Goal: Feedback & Contribution: Contribute content

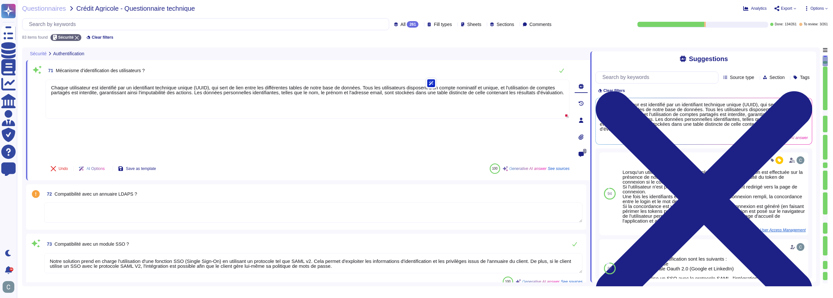
type textarea "Chaque utilisateur est identifié par un identifiant technique unique (UUID), qu…"
type textarea "Notre solution prend en charge l'utilisation d'une fonction SSO (Single Sign-On…"
type textarea "L'authentification standard chez AssessFirst repose sur un mot de passe statiqu…"
type textarea "Oui, le Fournisseur doit utiliser des certificats provenant d'autorités de conf…"
type textarea "Les mots de passe doivent être changés tous les 12 mois pour assurer une protec…"
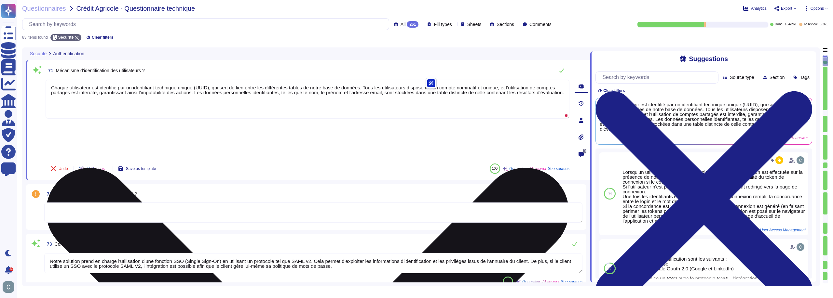
click at [199, 96] on textarea "Chaque utilisateur est identifié par un identifiant technique unique (UUID), qu…" at bounding box center [308, 99] width 524 height 39
click at [425, 86] on textarea "Chaque utilisateur est identifié par un identifiant technique unique (UUID), qu…" at bounding box center [308, 99] width 524 height 39
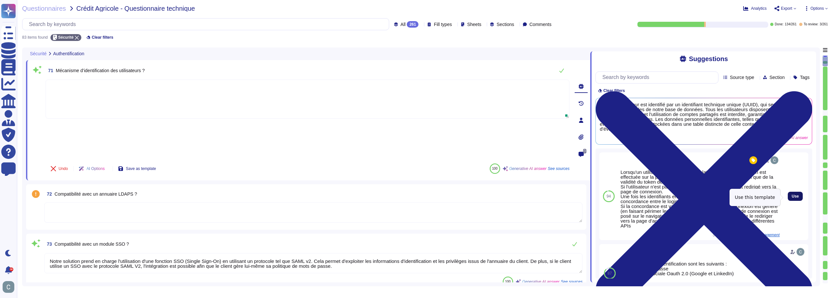
click at [792, 200] on button "Use" at bounding box center [794, 196] width 15 height 9
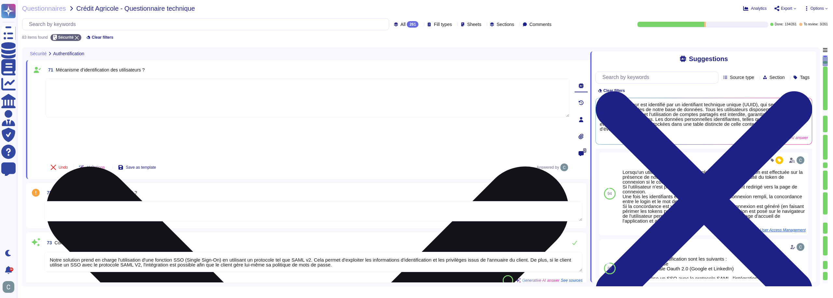
click at [253, 125] on div "Lorsqu'un utilisateur arrive sur notre plateforme, une vérification est effectu…" at bounding box center [308, 117] width 524 height 79
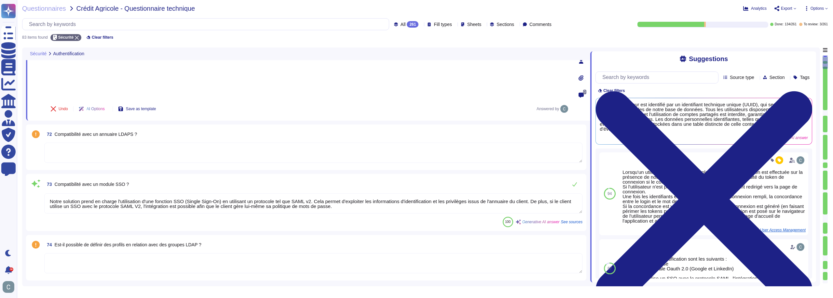
scroll to position [65, 0]
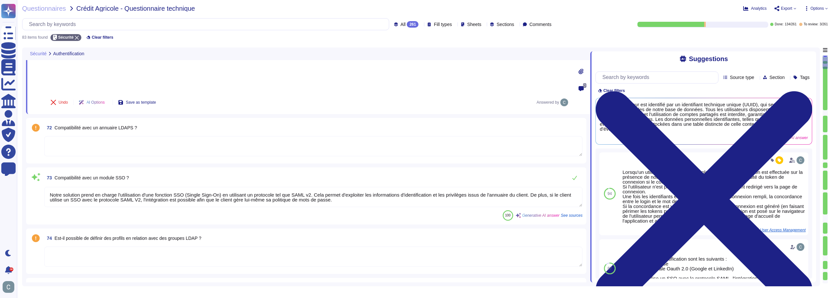
type textarea "Oui, il est possible de définir une politique de gestion de mot de passe modifi…"
click at [157, 136] on textarea at bounding box center [313, 146] width 538 height 20
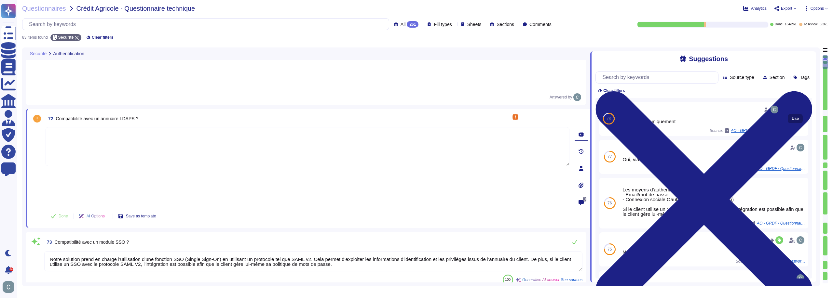
click at [791, 117] on span "Use" at bounding box center [794, 119] width 7 height 4
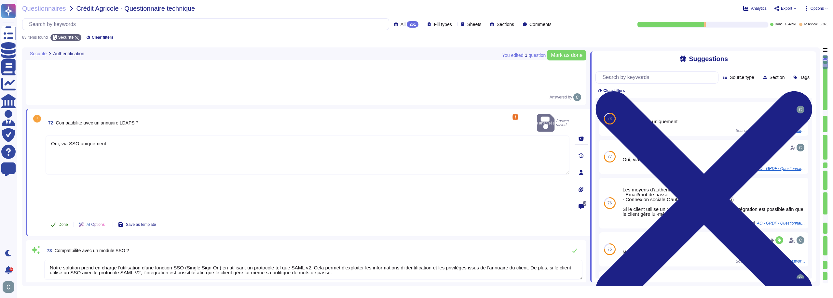
click at [63, 223] on span "Done" at bounding box center [63, 225] width 9 height 4
type textarea "Oui, il est possible de définir une politique de gestion de mot de passe modifi…"
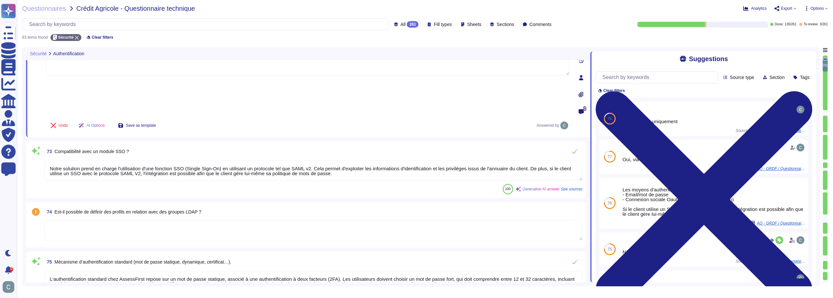
scroll to position [163, 0]
type textarea "Oui, il est possible de paramétrer la politique de mot de passe sous le profil …"
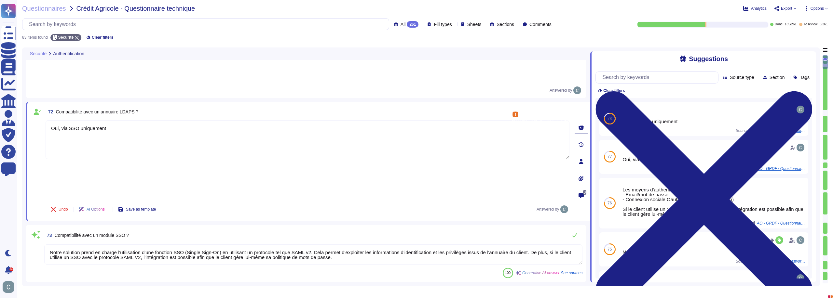
scroll to position [65, 0]
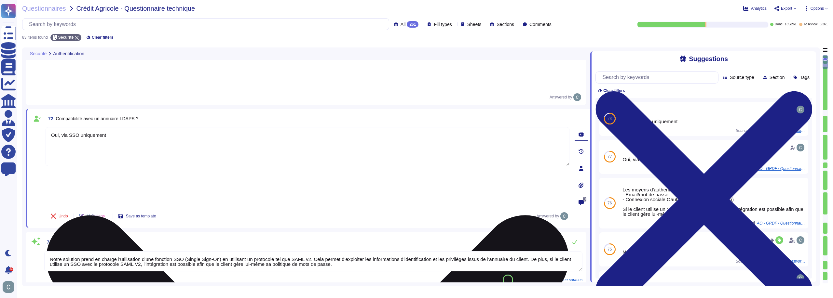
drag, startPoint x: 110, startPoint y: 96, endPoint x: 62, endPoint y: 99, distance: 47.5
click at [62, 127] on textarea "Oui, via SSO uniquement" at bounding box center [308, 146] width 524 height 39
type textarea "Oui"
click at [119, 135] on div "Oui" at bounding box center [308, 166] width 524 height 79
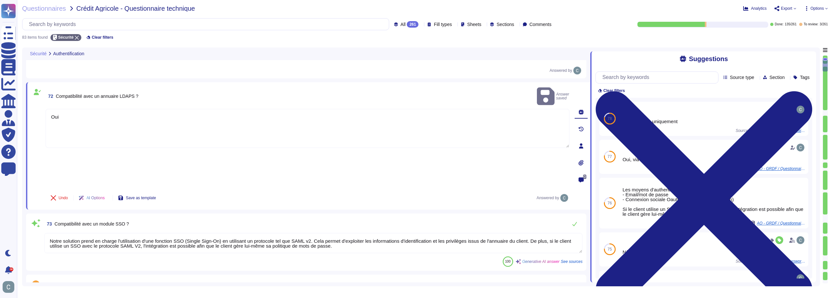
type textarea "Oui, il est possible de définir une politique de gestion de mot de passe modifi…"
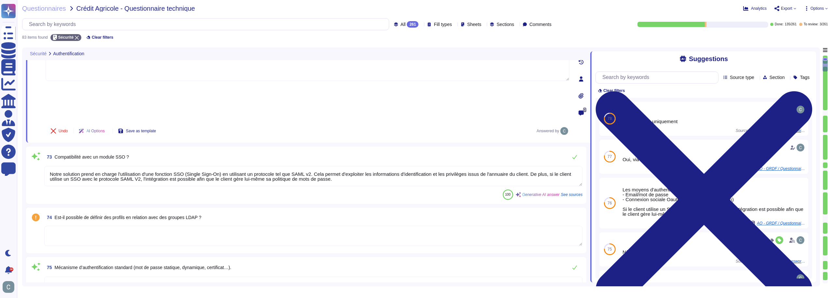
scroll to position [163, 0]
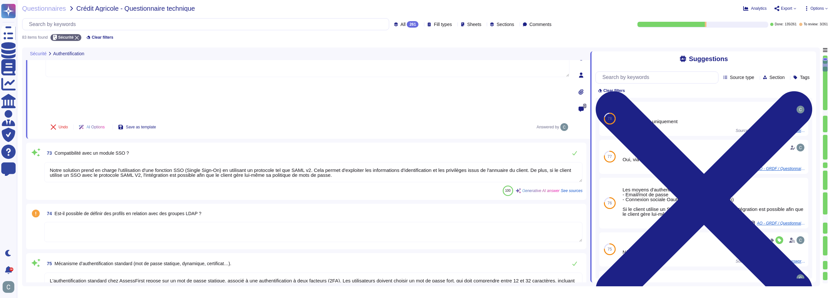
type textarea "Oui, il est possible de paramétrer la politique de mot de passe sous le profil …"
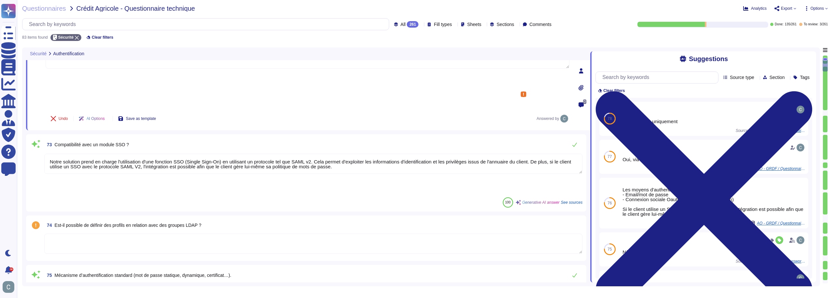
scroll to position [1, 0]
drag, startPoint x: 316, startPoint y: 92, endPoint x: 333, endPoint y: 101, distance: 19.6
click at [333, 154] on textarea "Notre solution prend en charge l'utilisation d'une fonction SSO (Single Sign-On…" at bounding box center [313, 164] width 538 height 20
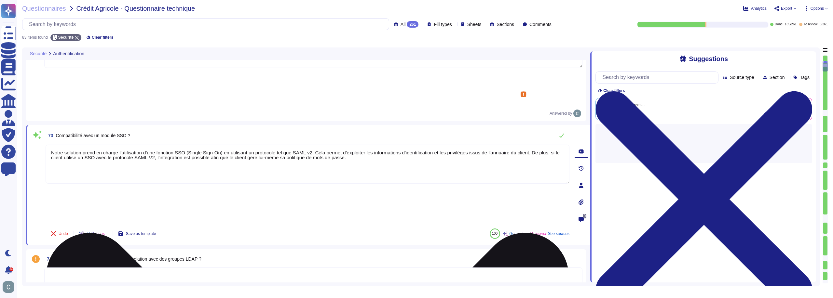
scroll to position [0, 0]
type textarea "Oui, il est possible de paramétrer la politique de mot de passe sous le profil …"
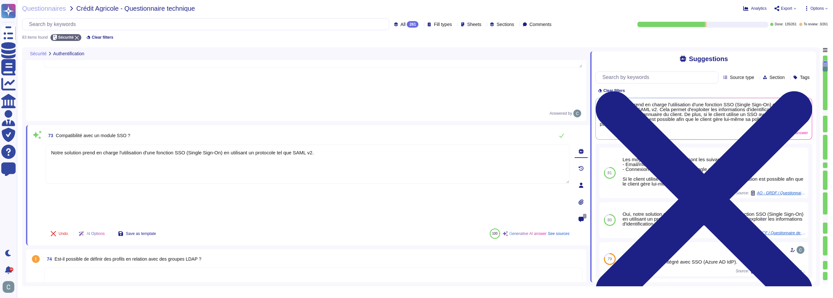
type textarea "Notre solution prend en charge l'utilisation d'une fonction SSO (Single Sign-On…"
click at [322, 226] on div "Undo AI Options Save as template 100 Generative AI answer See sources" at bounding box center [308, 234] width 524 height 16
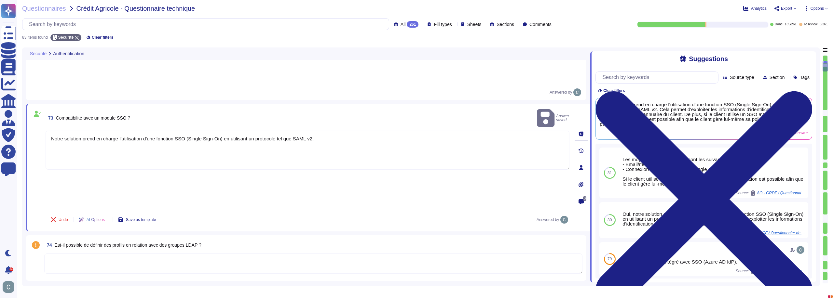
scroll to position [195, 0]
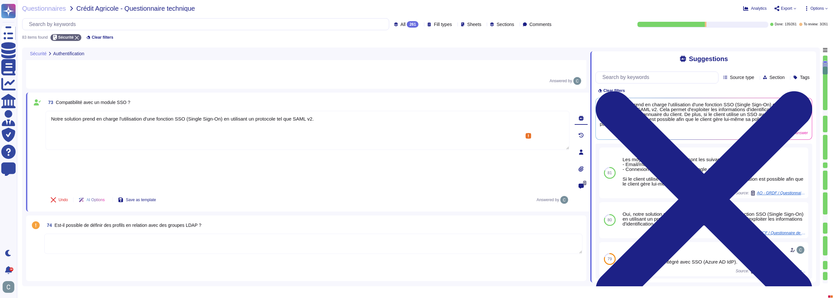
click at [198, 234] on textarea at bounding box center [313, 244] width 538 height 20
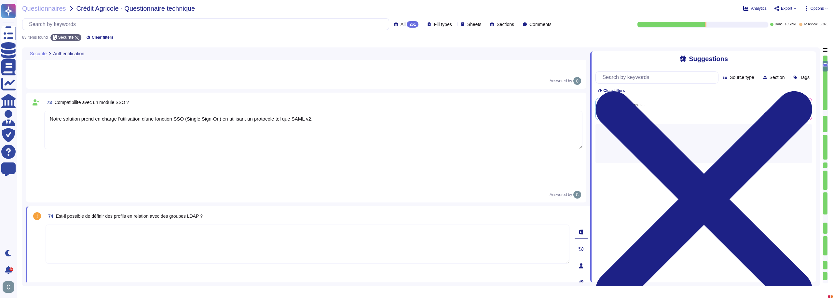
type textarea "Oui, il est possible de paramétrer la politique de mot de passe sous le profil …"
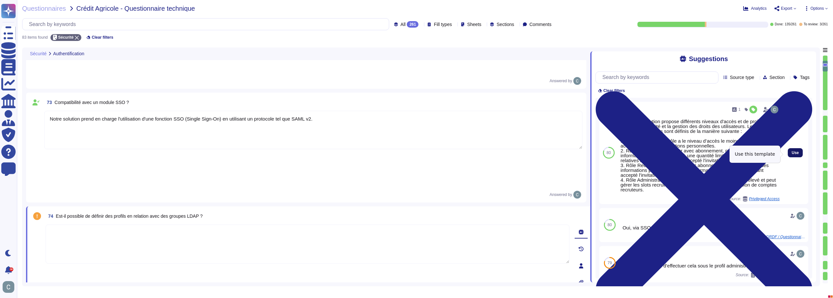
click at [793, 150] on button "Use" at bounding box center [794, 152] width 15 height 9
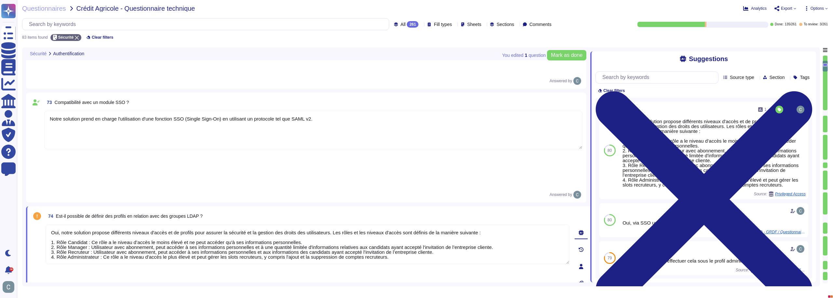
drag, startPoint x: 60, startPoint y: 116, endPoint x: 29, endPoint y: 118, distance: 31.0
click at [29, 207] on div "74 Est-il possible de définir des profils en relation avec des groupes LDAP ? O…" at bounding box center [308, 267] width 564 height 120
type textarea "Oui, notre solution propose différents niveaux d'accès et de profils pour assur…"
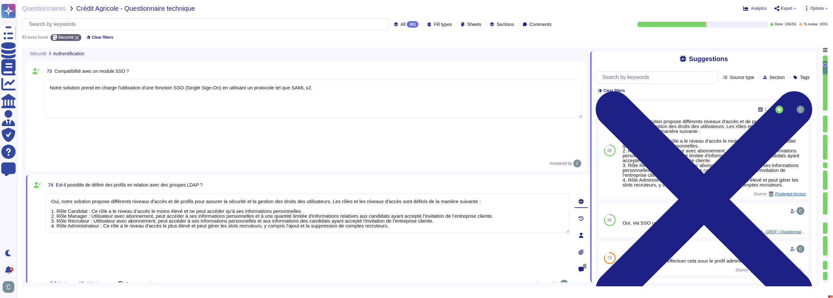
scroll to position [293, 0]
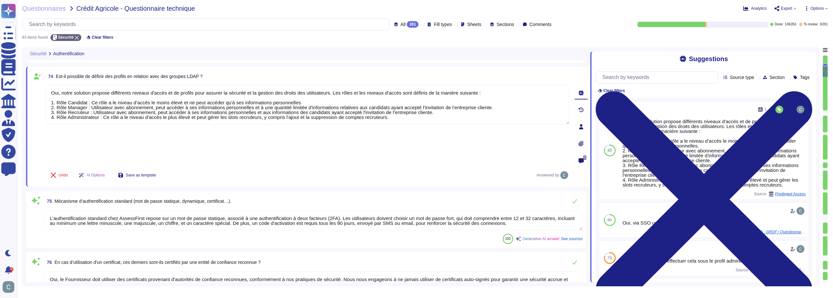
type textarea "Oui, l'utilisateur peut choisir son mot de passe lui-même, conformément à la po…"
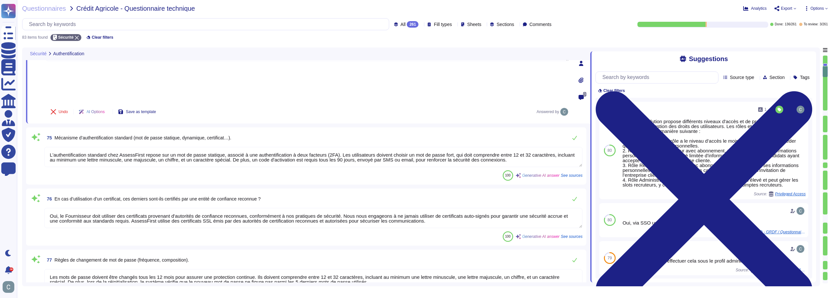
type textarea "Oui, avant tout changement de mot de passe, l'utilisateur doit se ré-authentifi…"
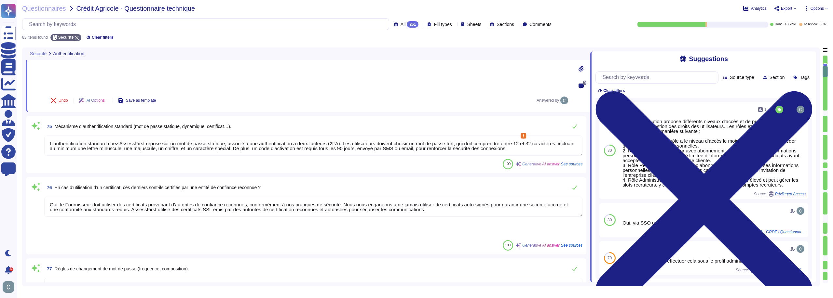
scroll to position [1, 0]
drag, startPoint x: 115, startPoint y: 132, endPoint x: 60, endPoint y: 135, distance: 55.3
click at [60, 197] on textarea "Oui, le Fournisseur doit utiliser des certificats provenant d'autorités de conf…" at bounding box center [313, 207] width 538 height 20
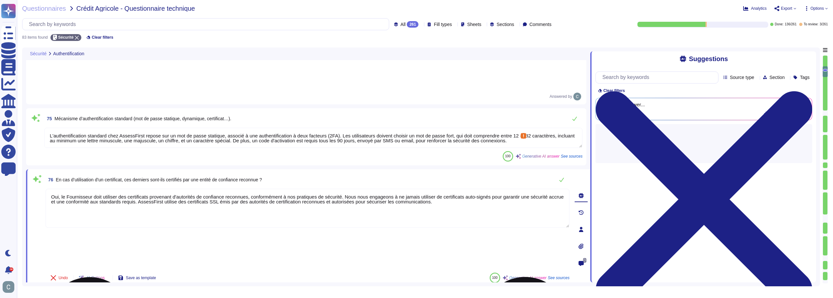
scroll to position [0, 0]
type textarea "Oui, avant tout changement de mot de passe, l'utilisateur doit se ré-authentifi…"
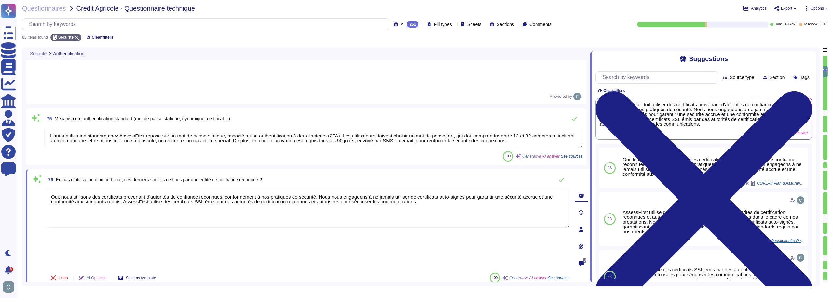
type textarea "Oui, nous utilisons des certificats provenant d'autorités de confiance reconnue…"
click at [254, 270] on div "Undo AI Options Save as template 100 Generative AI answer See sources" at bounding box center [308, 278] width 524 height 16
click at [230, 188] on textarea "Oui, nous utilisons des certificats provenant d'autorités de confiance reconnue…" at bounding box center [308, 207] width 524 height 39
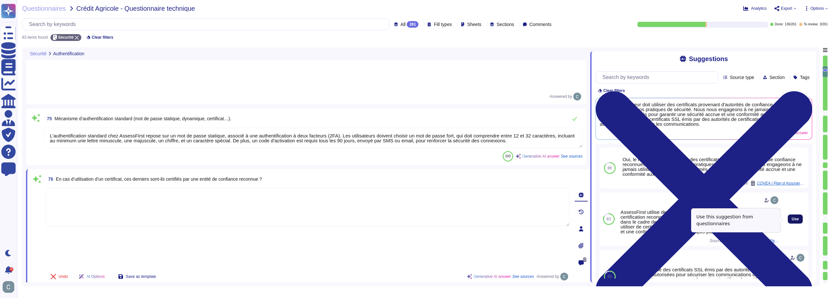
click at [795, 219] on button "Use" at bounding box center [794, 219] width 15 height 9
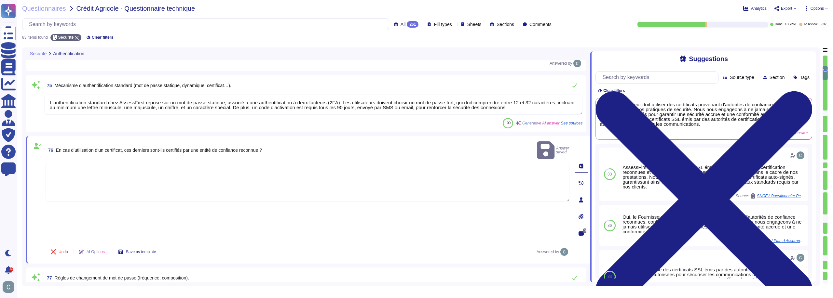
scroll to position [423, 0]
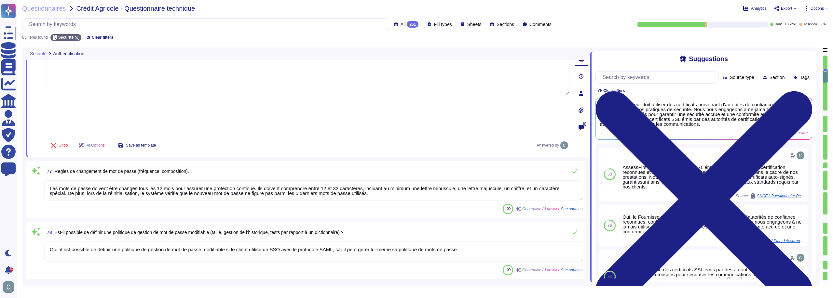
type textarea "Un compte utilisateur est automatiquement bloqué après 5 tentatives échouées. C…"
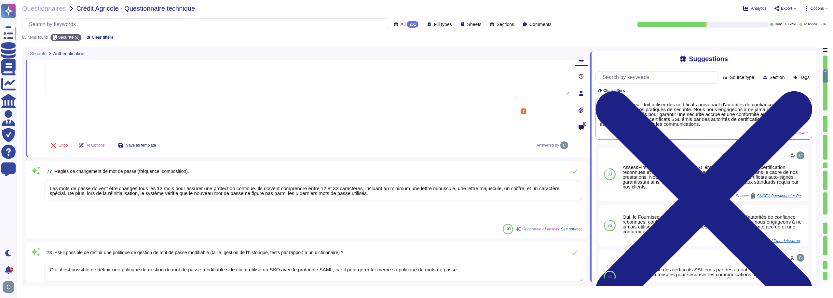
click at [109, 181] on textarea "Les mots de passe doivent être changés tous les 12 mois pour assurer une protec…" at bounding box center [313, 191] width 538 height 20
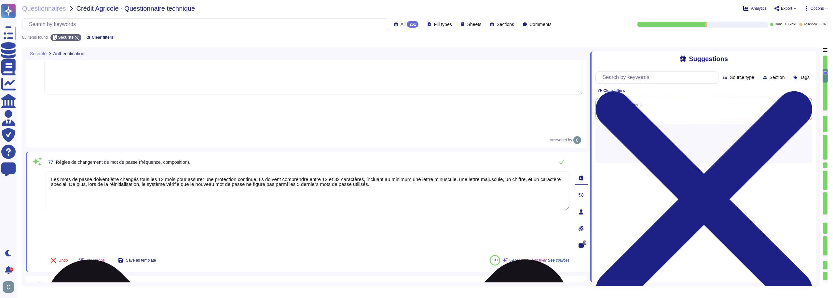
type textarea "Un compte utilisateur est automatiquement bloqué après 5 tentatives échouées. C…"
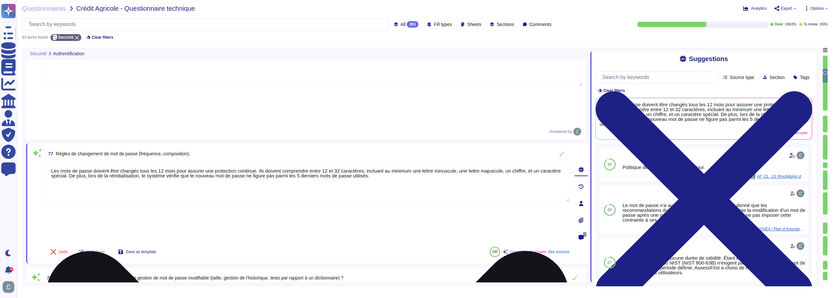
click at [300, 163] on textarea "Les mots de passe doivent être changés tous les 12 mois pour assurer une protec…" at bounding box center [308, 182] width 524 height 39
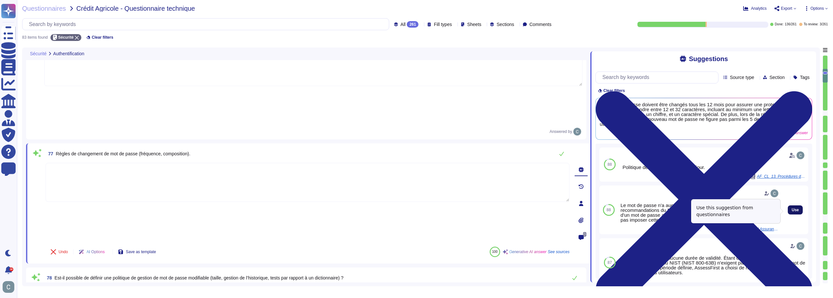
click at [791, 210] on span "Use" at bounding box center [794, 210] width 7 height 4
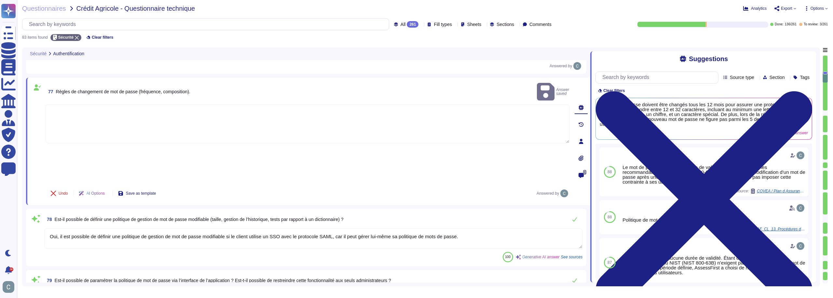
type textarea "Les logins et mots de passe ne sont pas stockés en clair. Ils sont uniquement c…"
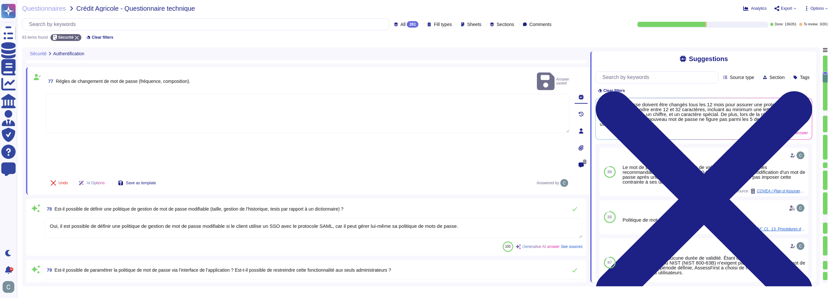
click at [180, 207] on span "Est-il possible de définir une politique de gestion de mot de passe modifiable …" at bounding box center [199, 209] width 289 height 5
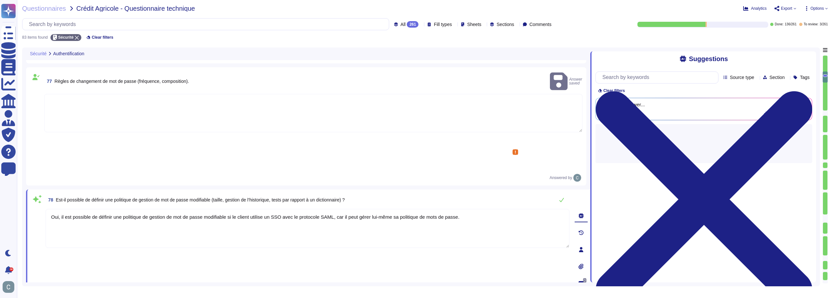
type textarea "Les logins et mots de passe ne sont pas stockés en clair. Ils sont uniquement c…"
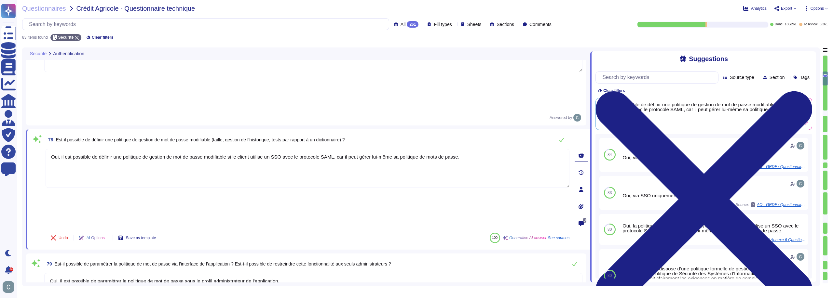
type textarea "Oui, l'outil utilise un mécanisme d’authentification sécurisé basé sur des jeto…"
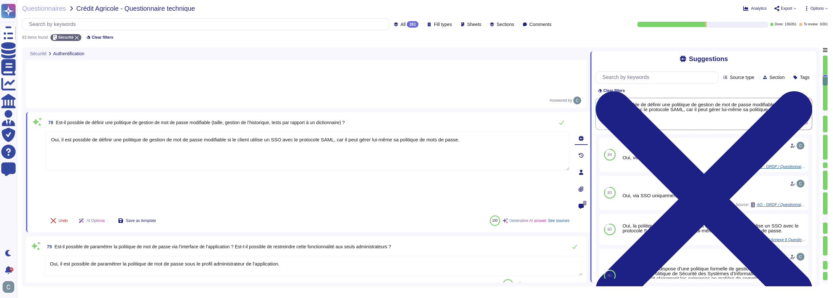
click at [225, 244] on span "Est-il possible de paramétrer la politique de mot de passe via l’interface de l…" at bounding box center [223, 246] width 336 height 5
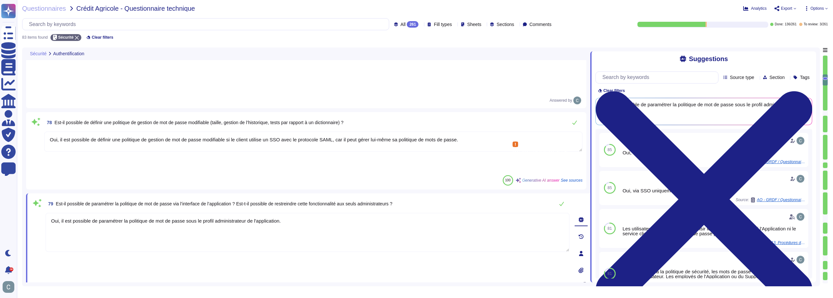
click at [198, 213] on textarea "Oui, il est possible de paramétrer la politique de mot de passe sous le profil …" at bounding box center [308, 232] width 524 height 39
click at [232, 294] on div "Undo AI Options Save as template 100 Generative AI answer See sources" at bounding box center [308, 302] width 524 height 16
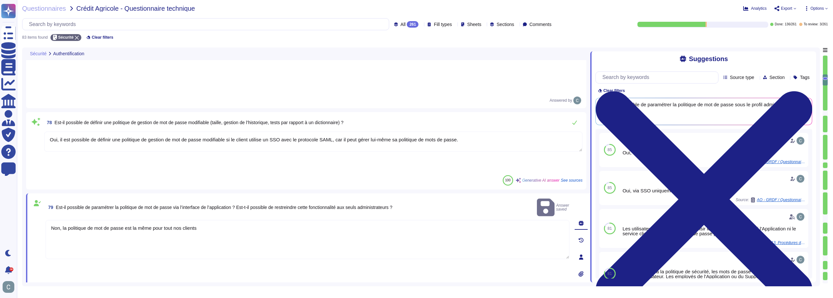
click at [208, 220] on textarea "Non, la politique de mot de passe est la même pour tout nos clients" at bounding box center [308, 239] width 524 height 39
click at [198, 212] on textarea "Non, la politique de mot de passe est la même pour tout nos clients bia l'appli…" at bounding box center [308, 231] width 524 height 39
type textarea "Non, la politique de mot de passe est la même pour tout nos clients via l'appli…"
click at [208, 212] on div "Non, la politique de mot de passe est la même pour tout nos clients via l'appli…" at bounding box center [308, 251] width 524 height 79
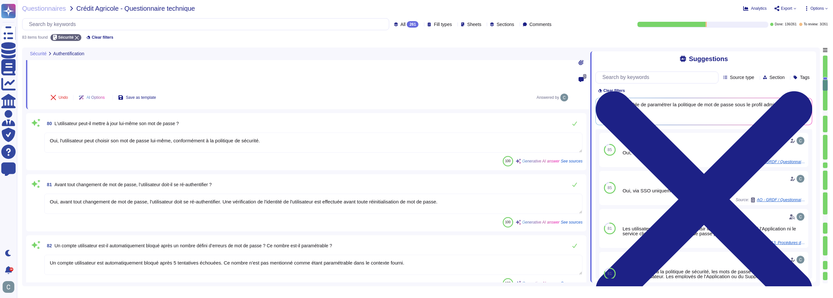
type textarea "Non, l'utilisateur n'a pas besoin de s'authentifier à nouveau dans chacun des m…"
type textarea "Oui, la durée de validité d’une session d'un utilisateur est de 3 jours à la co…"
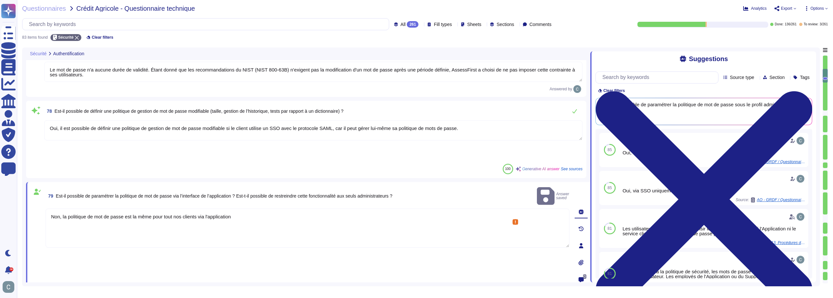
type textarea "Oui, notre solution propose différents niveaux d'accès et de profils pour assur…"
type textarea "L'authentification standard chez AssessFirst repose sur un mot de passe statiqu…"
type textarea "AssessFirst utilise des certificats SSL émis par des autorités de certification…"
type textarea "Le mot de passe n'a aucune durée de validité. Étant donné que les recommandatio…"
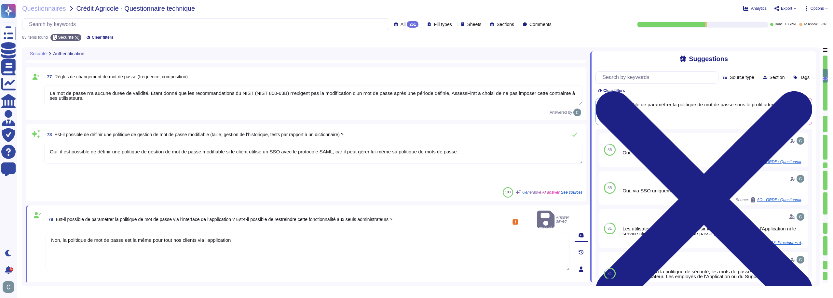
scroll to position [401, 0]
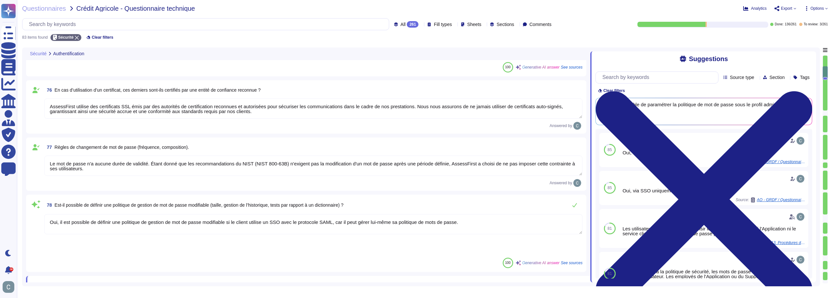
type textarea "Notre solution prend en charge l'utilisation d'une fonction SSO (Single Sign-On…"
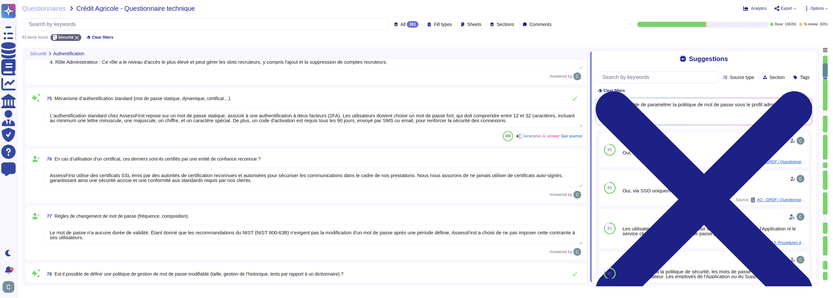
type textarea "Oui"
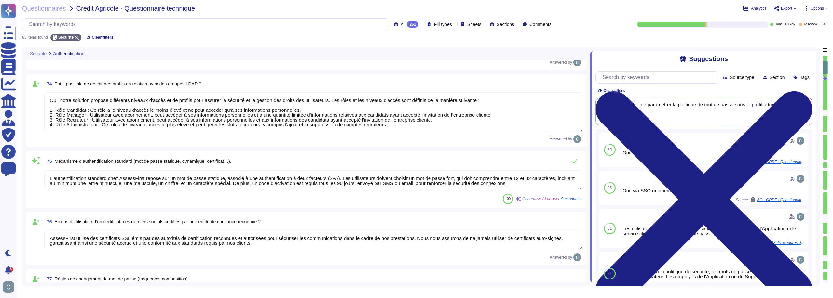
type textarea "Lorsqu'un utilisateur arrive sur notre plateforme, une vérification est effectu…"
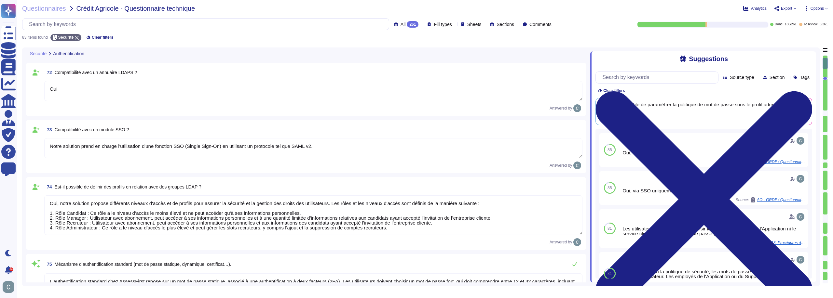
scroll to position [69, 0]
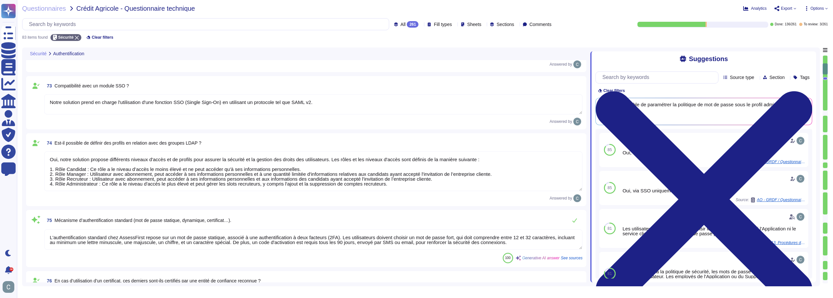
type textarea "Non, la politique de mot de passe est la même pour tout nos clients via l'appli…"
type textarea "Oui, l'utilisateur peut choisir son mot de passe lui-même, conformément à la po…"
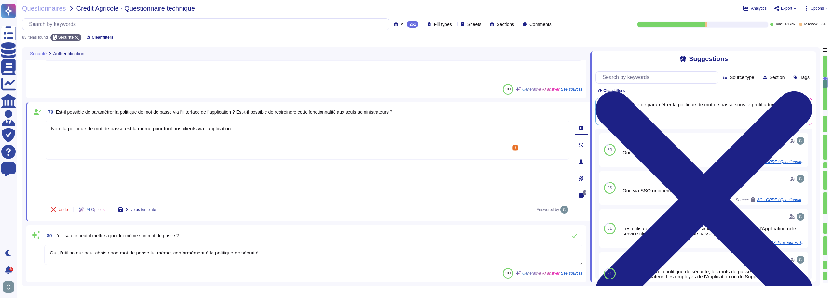
type textarea "Oui, avant tout changement de mot de passe, l'utilisateur doit se ré-authentifi…"
type textarea "Un compte utilisateur est automatiquement bloqué après 5 tentatives échouées. C…"
type textarea "Les logins et mots de passe ne sont pas stockés en clair. Ils sont uniquement c…"
type textarea "Oui, l'outil utilise un mécanisme d’authentification sécurisé basé sur des jeto…"
type textarea "Non, l'utilisateur n'a pas besoin de s'authentifier à nouveau dans chacun des m…"
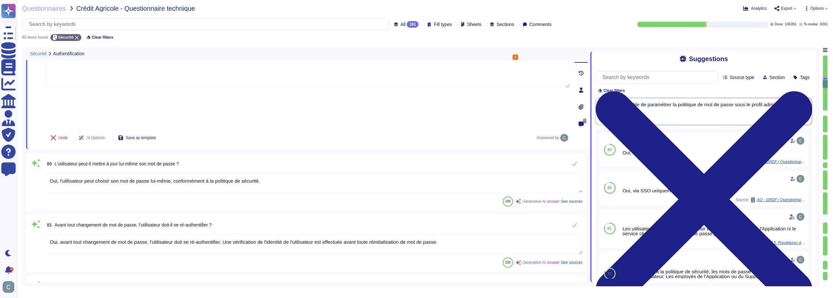
scroll to position [526, 0]
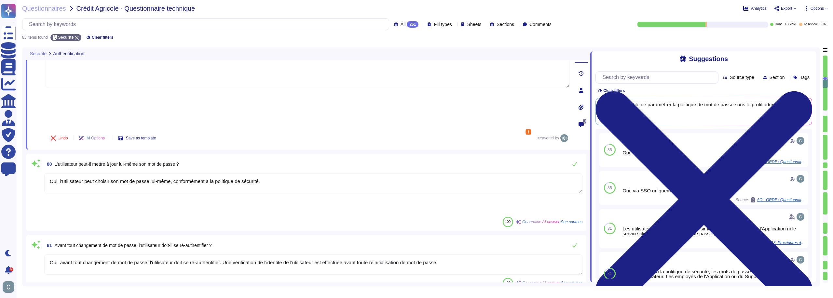
click at [154, 173] on textarea "Oui, l'utilisateur peut choisir son mot de passe lui-même, conformément à la po…" at bounding box center [313, 183] width 538 height 20
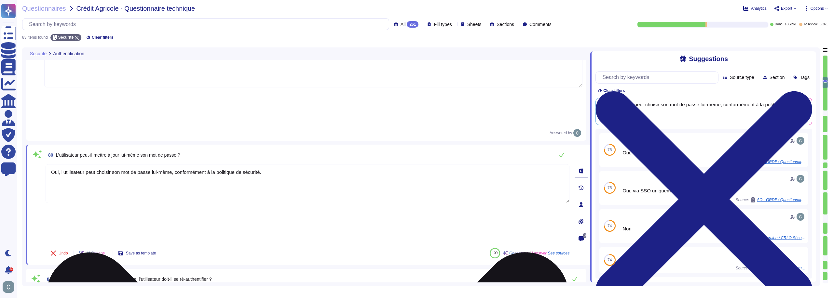
drag, startPoint x: 265, startPoint y: 114, endPoint x: 60, endPoint y: 117, distance: 205.6
click at [60, 164] on textarea "Oui, l'utilisateur peut choisir son mot de passe lui-même, conformément à la po…" at bounding box center [308, 183] width 524 height 39
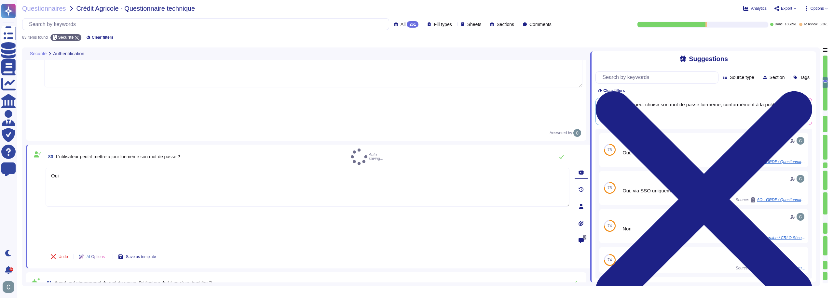
type textarea "Oui"
click at [195, 249] on div "Undo AI Options Save as template" at bounding box center [308, 257] width 524 height 16
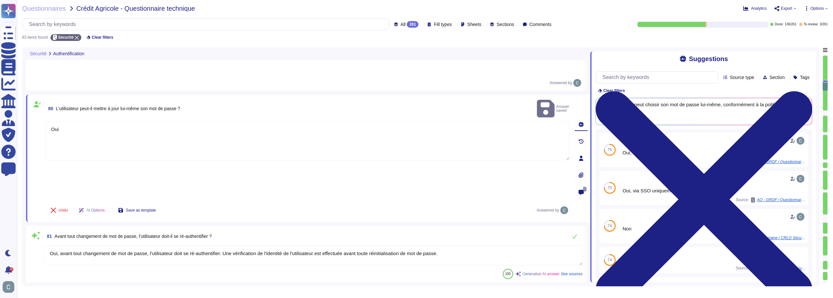
scroll to position [591, 0]
type textarea "Oui, la durée de validité d’une session d'un utilisateur est de 3 jours à la co…"
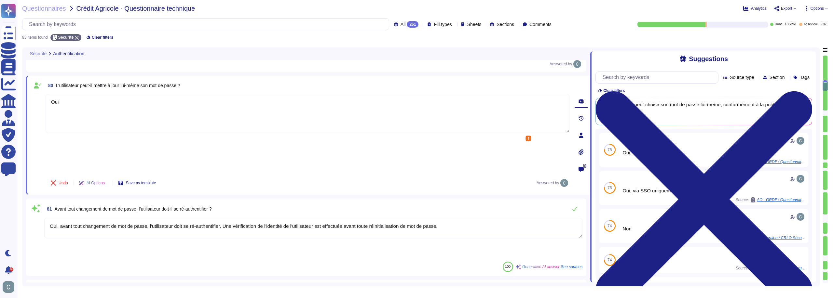
click at [193, 218] on textarea "Oui, avant tout changement de mot de passe, l'utilisateur doit se ré-authentifi…" at bounding box center [313, 228] width 538 height 20
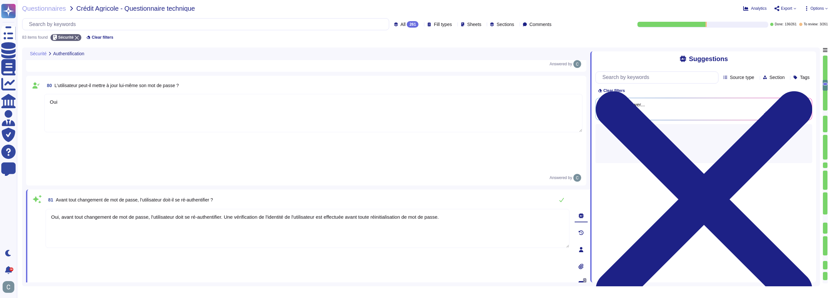
type textarea "Oui, la durée de validité d’une session d'un utilisateur est de 3 jours à la co…"
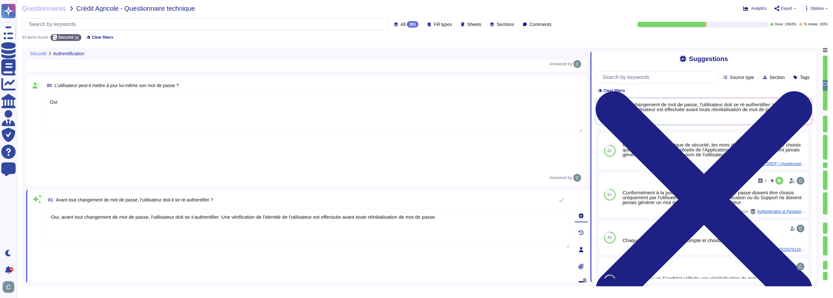
drag, startPoint x: 441, startPoint y: 121, endPoint x: 221, endPoint y: 115, distance: 220.3
click at [221, 209] on textarea "Oui, avant tout changement de mot de passe, l'utilisateur doit se s'authentifie…" at bounding box center [308, 228] width 524 height 39
type textarea "Oui, avant tout changement de mot de passe, l'utilisateur doit se s'authentifie…"
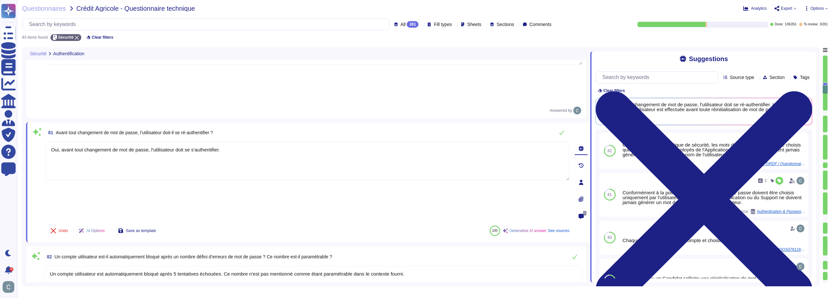
type textarea "Oui, un mécanisme de destruction de session est disponible. Les sessions active…"
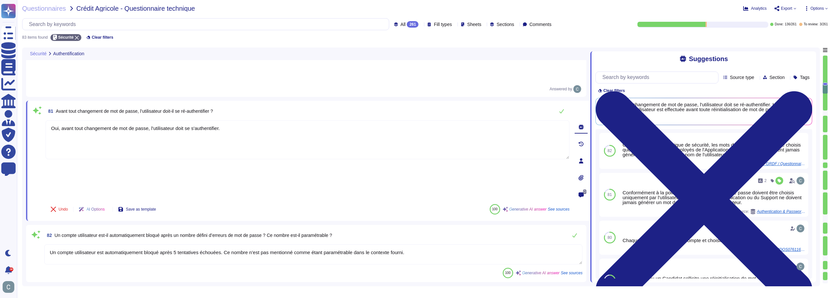
scroll to position [656, 0]
type textarea "Oui, avant tout changement de mot de passe, l'utilisateur doit se s'authentifie…"
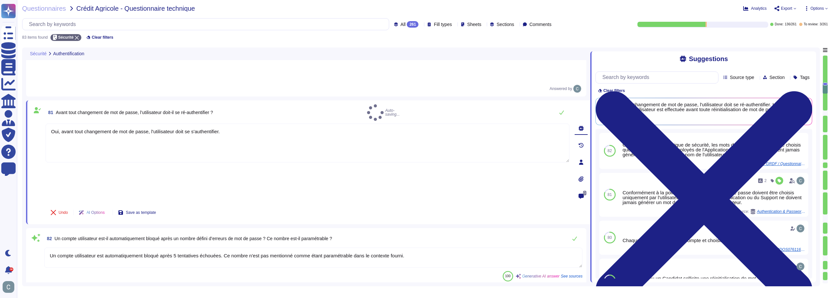
click at [194, 233] on span "82 Un compte utilisateur est-il automatiquement bloqué après un nombre défini d…" at bounding box center [188, 239] width 288 height 12
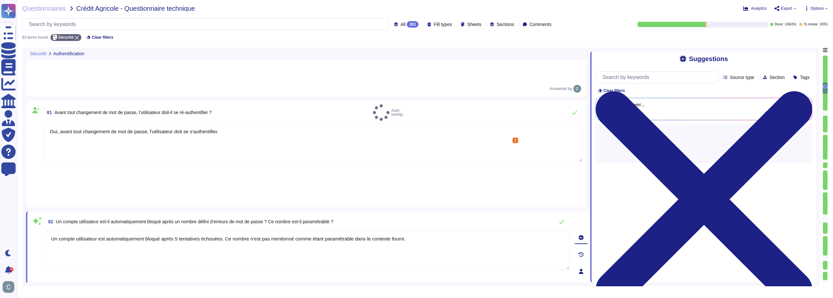
type textarea "Oui, un mécanisme de destruction de session est disponible. Les sessions active…"
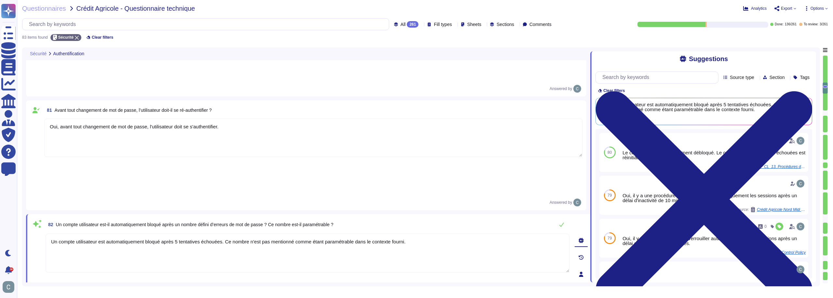
drag, startPoint x: 323, startPoint y: 127, endPoint x: 270, endPoint y: 122, distance: 53.2
click at [270, 234] on textarea "Un compte utilisateur est automatiquement bloqué après 5 tentatives échouées. C…" at bounding box center [308, 253] width 524 height 39
drag, startPoint x: 355, startPoint y: 123, endPoint x: 337, endPoint y: 123, distance: 17.9
click at [337, 234] on textarea "Un compte utilisateur est automatiquement bloqué après 5 tentatives échouées. C…" at bounding box center [308, 253] width 524 height 39
type textarea "Un compte utilisateur est automatiquement bloqué après 5 tentatives échouées. C…"
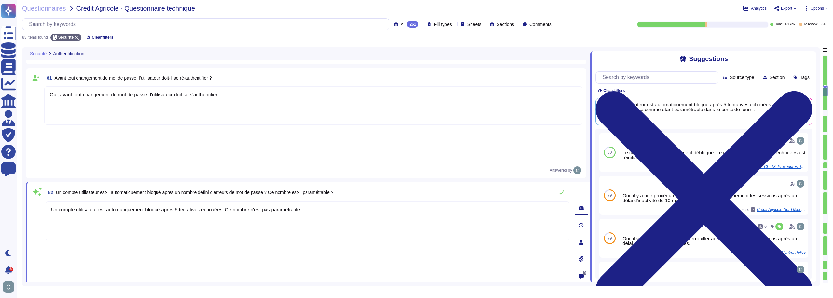
type textarea "Oui, un mécanisme de destruction de session est disponible. Les sessions active…"
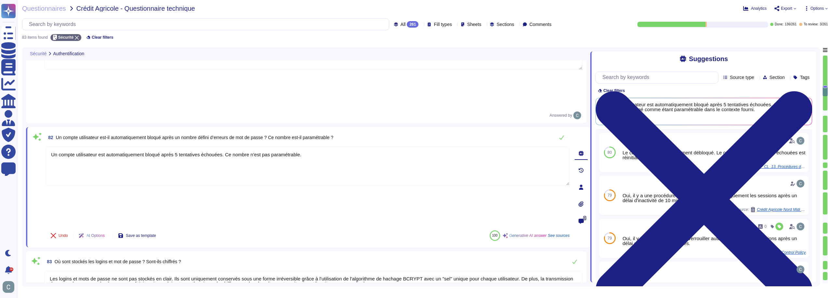
scroll to position [754, 0]
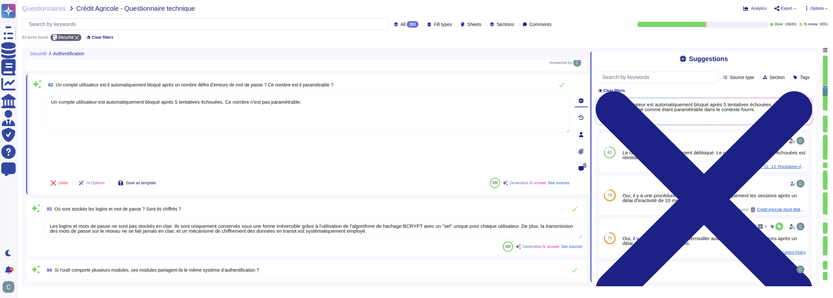
type textarea "Non answer found."
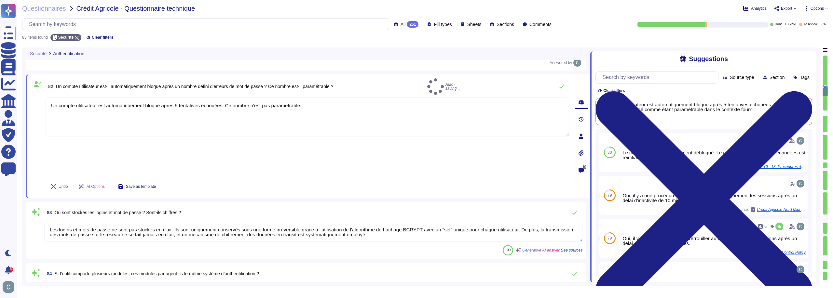
type textarea "Un compte utilisateur est automatiquement bloqué après 5 tentatives échouées. C…"
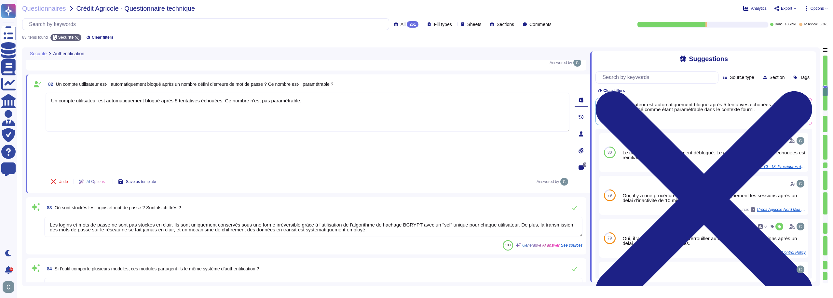
click at [219, 217] on textarea "Les logins et mots de passe ne sont pas stockés en clair. Ils sont uniquement c…" at bounding box center [313, 227] width 538 height 20
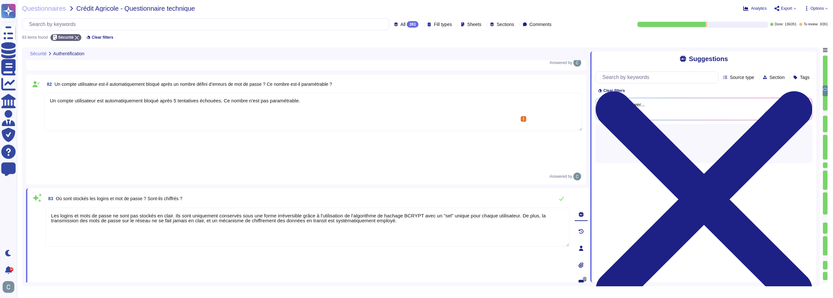
type textarea "Non answer found."
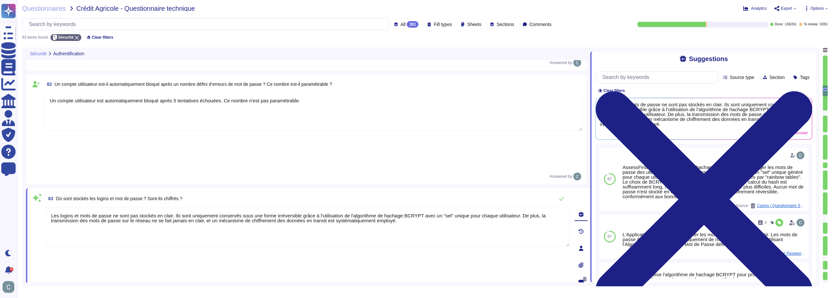
click at [343, 208] on textarea "Les logins et mots de passe ne sont pas stockés en clair. Ils sont uniquement c…" at bounding box center [308, 227] width 524 height 39
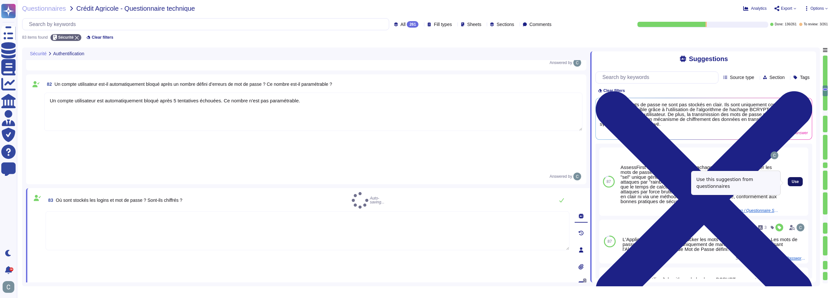
click at [791, 184] on span "Use" at bounding box center [794, 182] width 7 height 4
type textarea "AssessFirst utilise l'algorithme de hachage BCRYPT pour protéger les mots de pa…"
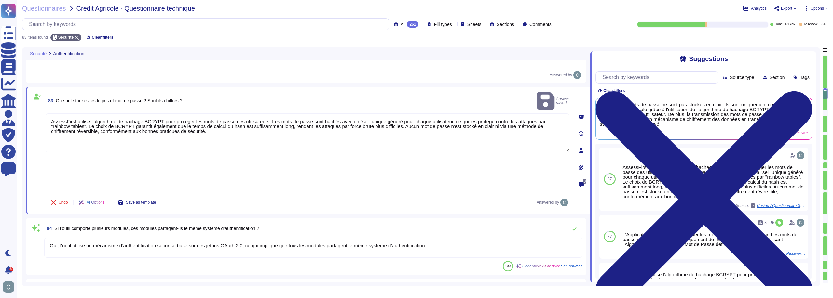
type textarea "Le système s'assure que les données de session sont communiquées uniquement à l…"
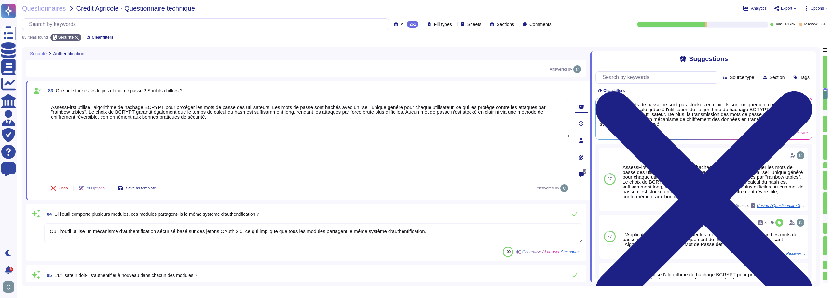
click at [124, 223] on textarea "Oui, l'outil utilise un mécanisme d’authentification sécurisé basé sur des jeto…" at bounding box center [313, 233] width 538 height 20
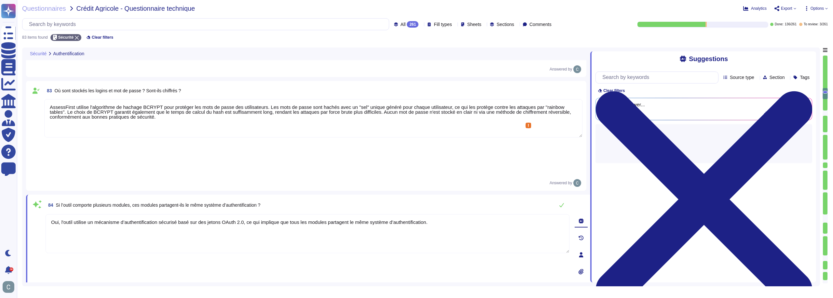
type textarea "Le système s'assure que les données de session sont communiquées uniquement à l…"
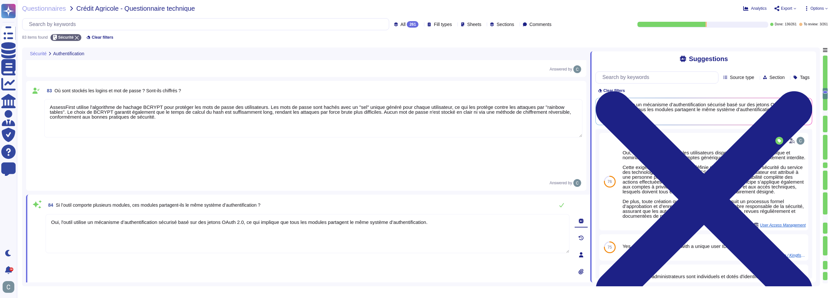
click at [115, 214] on textarea "Oui, l'outil utilise un mécanisme d’authentification sécurisé basé sur des jeto…" at bounding box center [308, 233] width 524 height 39
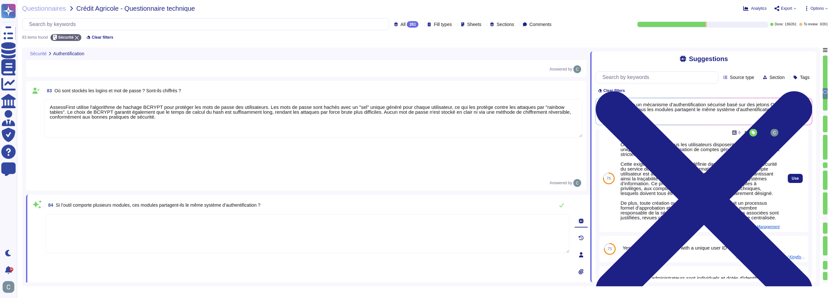
scroll to position [0, 0]
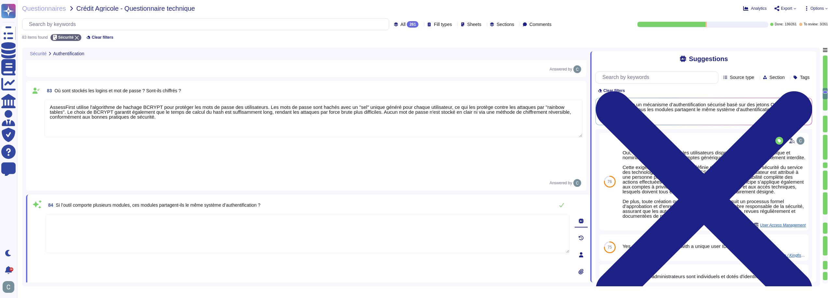
click at [196, 203] on span "Si l’outil comporte plusieurs modules, ces modules partagent-ils le même systèm…" at bounding box center [158, 205] width 205 height 5
click at [196, 204] on span "Si l’outil comporte plusieurs modules, ces modules partagent-ils le même systèm…" at bounding box center [158, 206] width 205 height 5
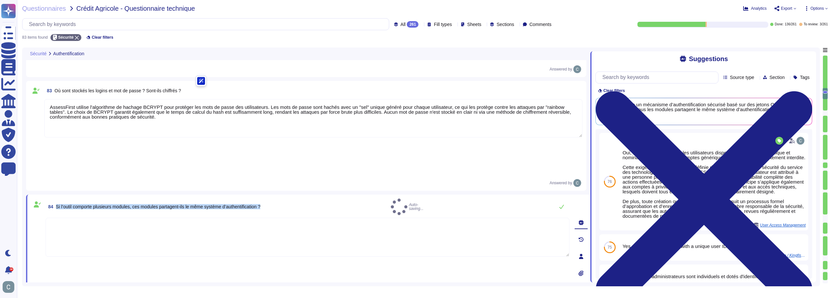
click at [197, 204] on span "Si l’outil comporte plusieurs modules, ces modules partagent-ils le même systèm…" at bounding box center [158, 206] width 205 height 5
copy span "Si l’outil comporte plusieurs modules, ces modules partagent-ils le même systèm…"
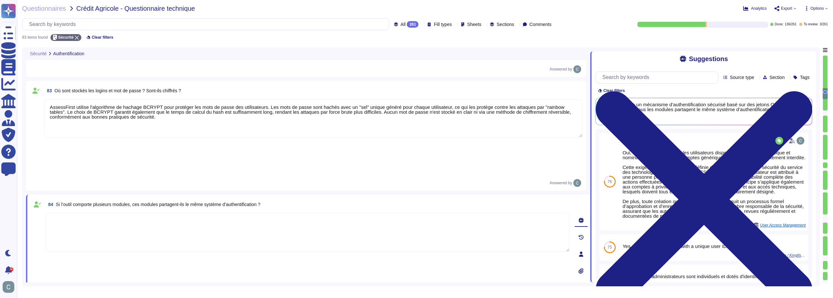
click at [233, 213] on textarea at bounding box center [308, 232] width 524 height 39
paste textarea "Lor, ipsu dol sitamet co ad elitseddoe TemporIncid utlaboree do magnaal e’admin…"
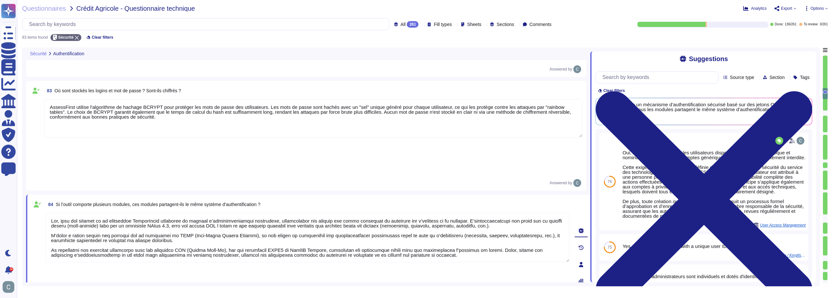
type textarea "Lor, ipsu dol sitamet co ad elitseddoe TemporIncid utlaboree do magnaal e’admin…"
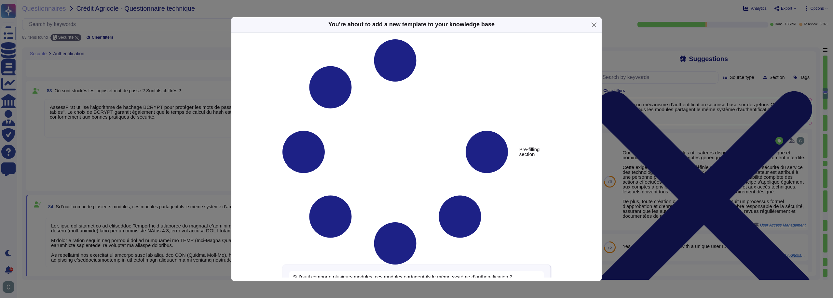
type textarea "Si l’outil comporte plusieurs modules, ces modules partagent-ils le même systèm…"
type textarea "Lor, ipsu dol sitamet co ad elitseddoe TemporIncid utlaboree do magnaal e’admin…"
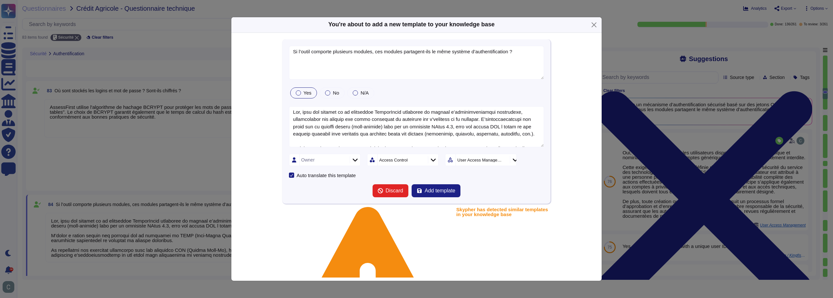
click at [343, 161] on div "Owner" at bounding box center [324, 160] width 48 height 12
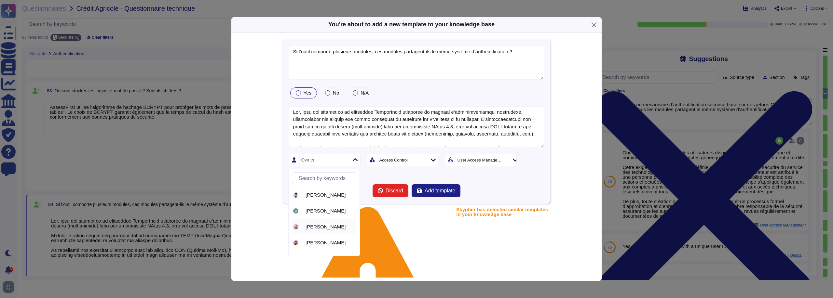
click at [325, 226] on span "[PERSON_NAME]" at bounding box center [325, 227] width 40 height 6
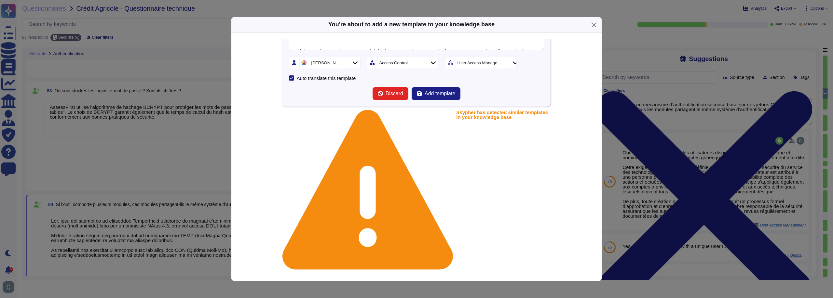
scroll to position [98, 0]
click at [434, 95] on span "Add template" at bounding box center [439, 93] width 31 height 5
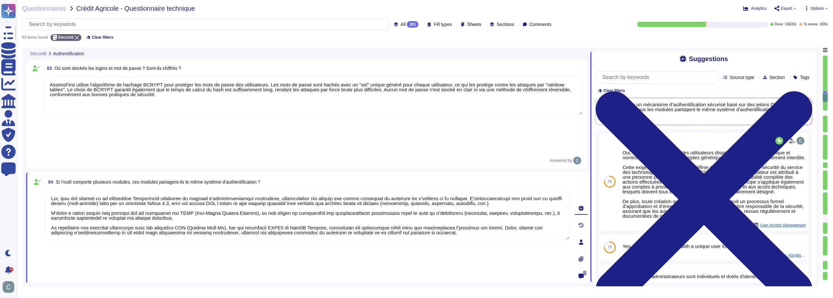
scroll to position [884, 0]
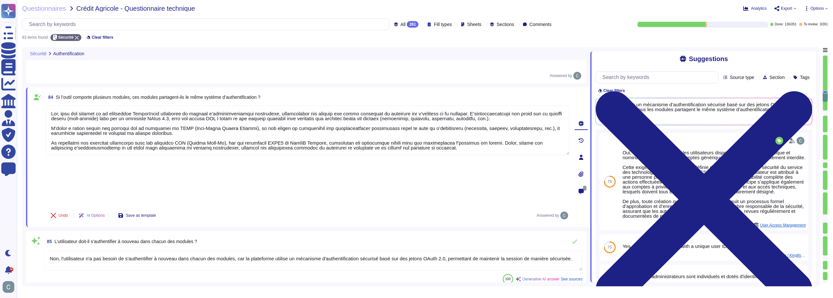
type textarea "Le système s'assure de la non-conservation de la session propre à l'utilisateur…"
drag, startPoint x: 440, startPoint y: 133, endPoint x: 379, endPoint y: 135, distance: 61.5
click at [379, 251] on textarea "Non, l'utilisateur n'a pas besoin de s'authentifier à nouveau dans chacun des m…" at bounding box center [313, 261] width 538 height 20
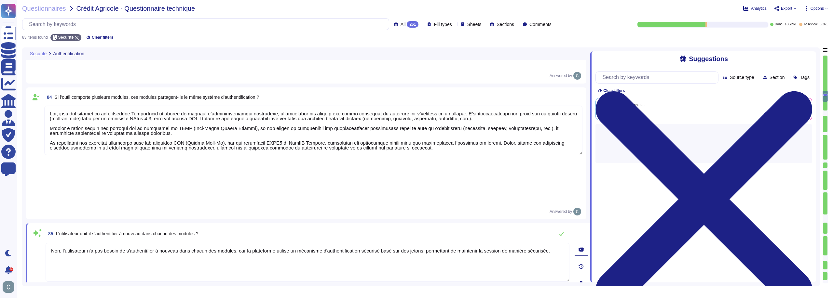
click at [239, 243] on textarea "Non, l'utilisateur n'a pas besoin de s'authentifier à nouveau dans chacun des m…" at bounding box center [308, 262] width 524 height 39
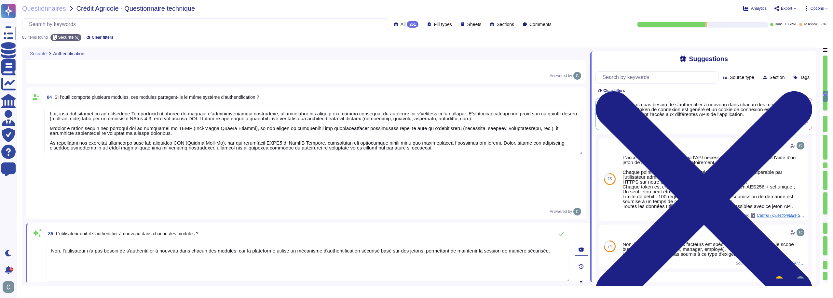
type textarea "Non, l'utilisateur n'a pas besoin de s'authentifier à nouveau dans chacun des m…"
click at [251, 227] on div "85 L’utilisateur doit-il s’authentifier à nouveau dans chacun des modules ? Non…" at bounding box center [300, 283] width 538 height 113
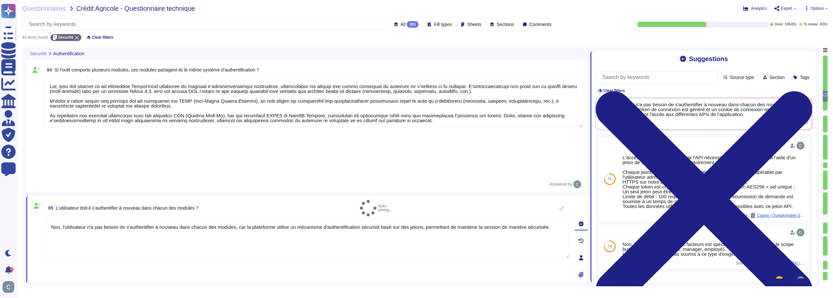
scroll to position [949, 0]
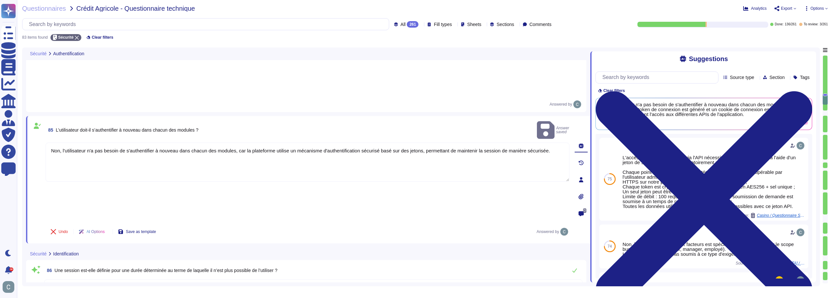
type textarea "Le système s'assure de la non-conservation de la session propre à l'utilisateur…"
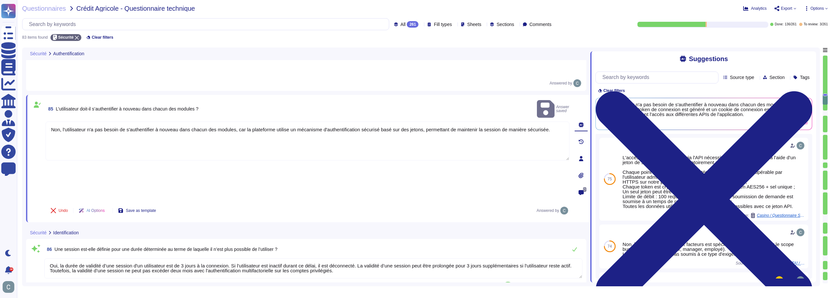
scroll to position [981, 0]
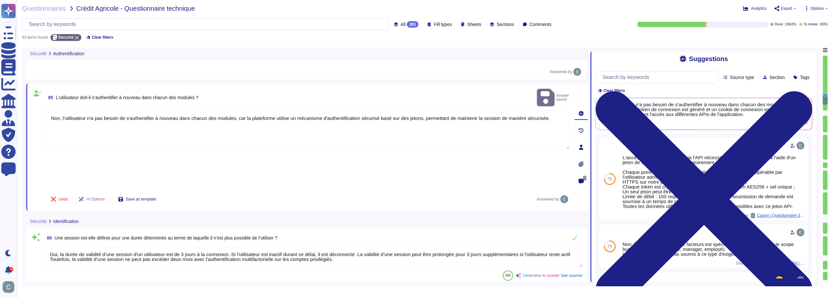
click at [246, 271] on div "100 Generative AI answer See sources" at bounding box center [313, 276] width 538 height 10
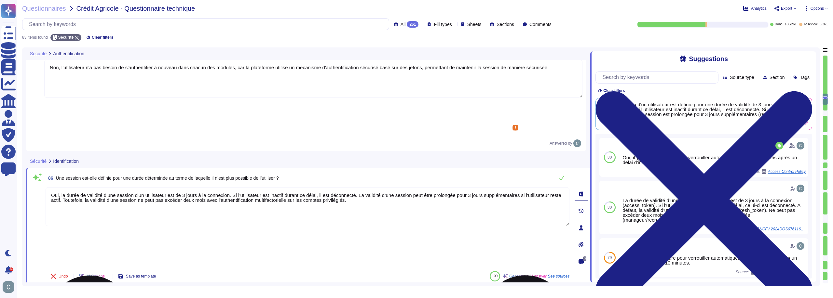
click at [181, 187] on textarea "Oui, la durée de validité d’une session d'un utilisateur est de 3 jours à la co…" at bounding box center [308, 206] width 524 height 39
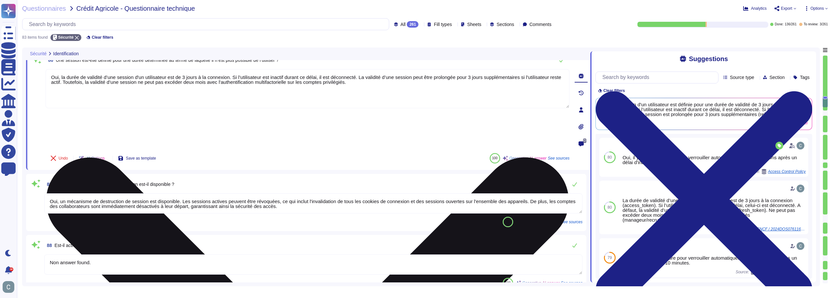
scroll to position [1014, 0]
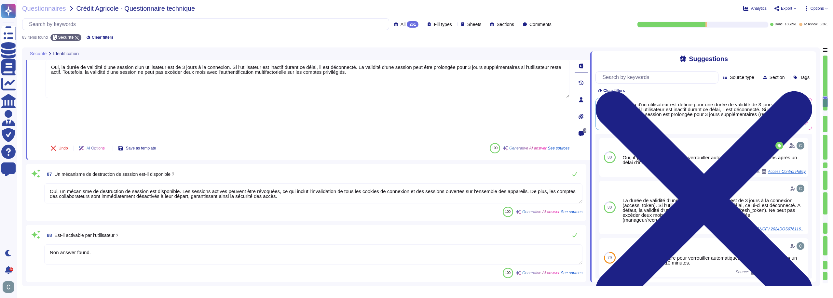
click at [228, 168] on div "87 Un mécanisme de destruction de session est-il disponible ?" at bounding box center [313, 174] width 538 height 13
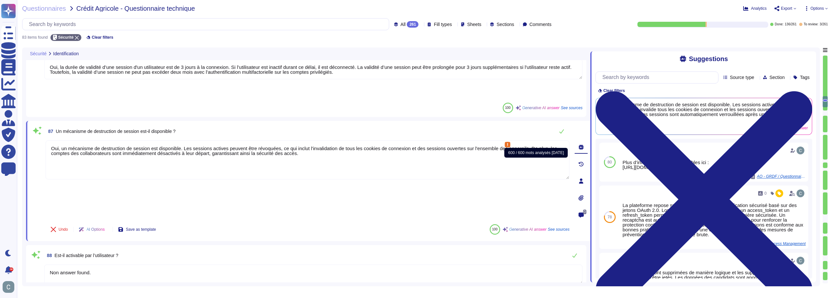
drag, startPoint x: 523, startPoint y: 127, endPoint x: 566, endPoint y: 156, distance: 51.9
click at [566, 156] on body "Questionnaires Knowledge Base Documents Analytics CAIQ / SIG Admin Trust Center…" at bounding box center [416, 155] width 833 height 311
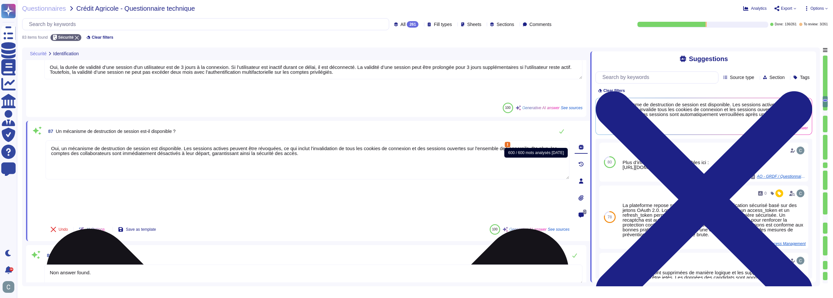
type textarea "Oui, un mécanisme de destruction de session est disponible. Les sessions active…"
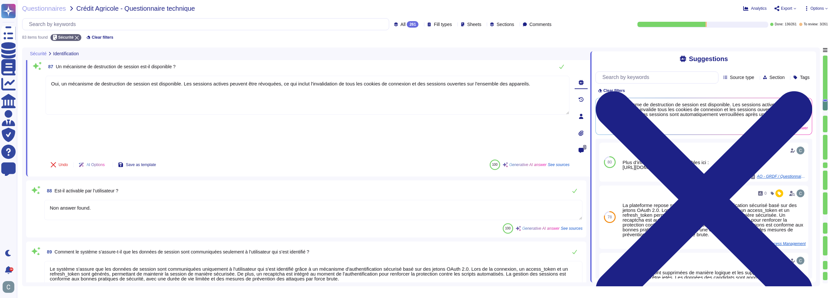
type textarea "Oui, l'utilisateur doit être identifié avant tout traitement nécessitant des re…"
type textarea "Oui, un mécanisme de destruction de session est disponible. Les sessions active…"
click at [254, 184] on div "88 Est-il activable par l’utilisateur ?" at bounding box center [313, 190] width 538 height 13
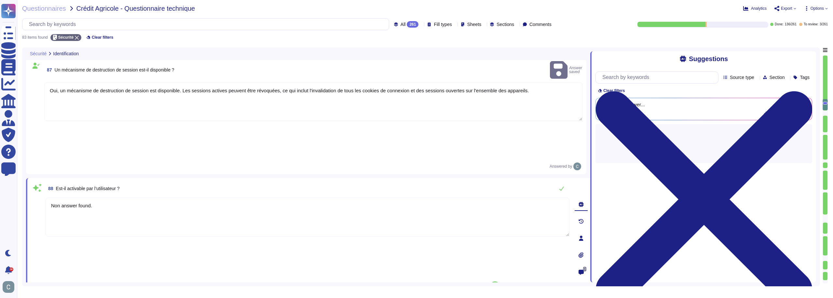
drag, startPoint x: 101, startPoint y: 139, endPoint x: 41, endPoint y: 136, distance: 60.9
click at [41, 182] on div "88 Est-il activable par l’utilisateur ? Non answer found. Undo AI Options Save …" at bounding box center [300, 238] width 538 height 113
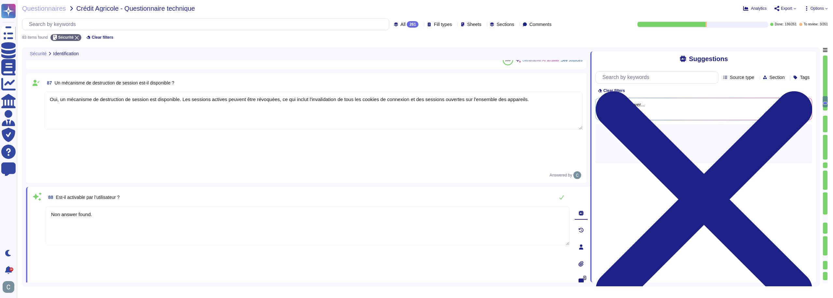
scroll to position [1046, 0]
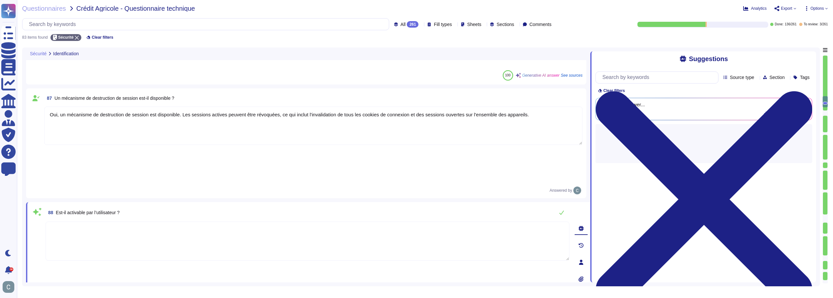
click at [151, 222] on textarea at bounding box center [308, 241] width 524 height 39
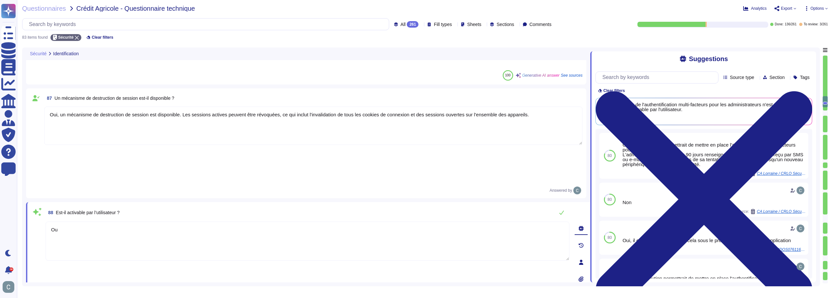
type textarea "O"
click at [74, 222] on textarea "C'est activép ar defaut pour l'ensemble des utilisateurs de la plateforme." at bounding box center [308, 241] width 524 height 39
click at [151, 222] on textarea "C'est activé par defaut pour l'ensemble des utilisateurs de la plateforme." at bounding box center [308, 241] width 524 height 39
type textarea "C'est activé par defaut pour l'ensemble des utilisateurs de la plateforme."
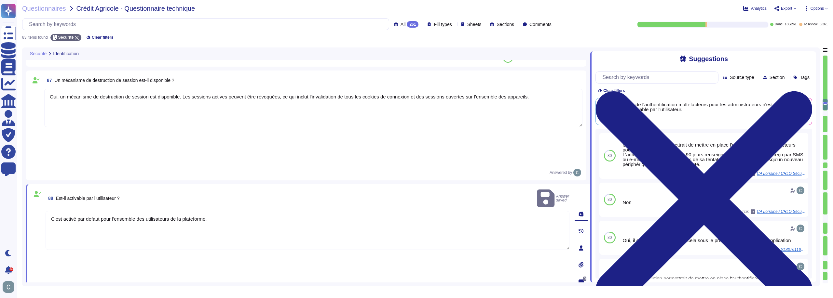
type textarea "Oui, l'utilisateur doit être identifié avant tout traitement nécessitant des re…"
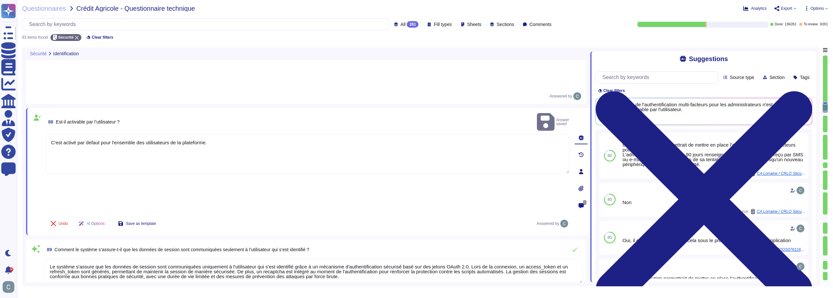
scroll to position [1144, 0]
type textarea "Les fichiers de logs contiennent les éléments d'identification suivants : - Dat…"
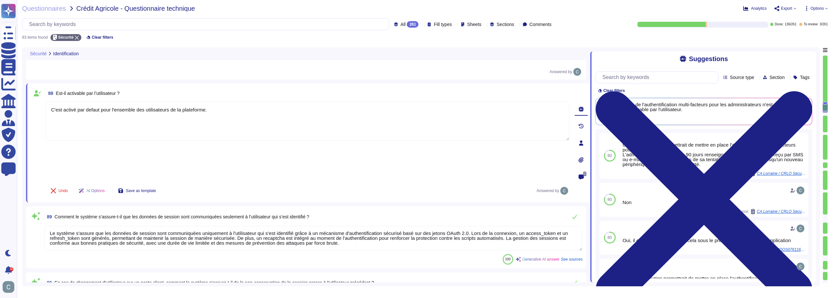
scroll to position [1176, 0]
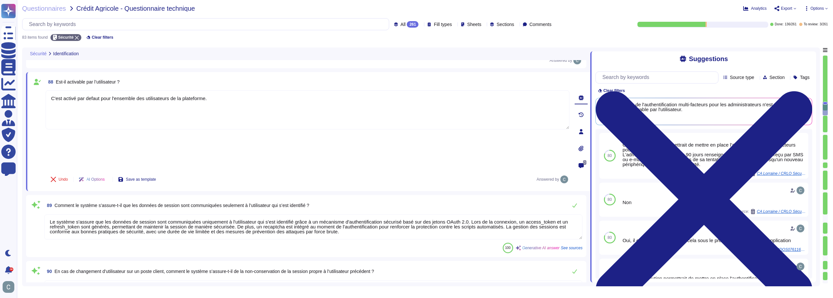
click at [461, 215] on textarea "Le système s'assure que les données de session sont communiquées uniquement à l…" at bounding box center [313, 227] width 538 height 25
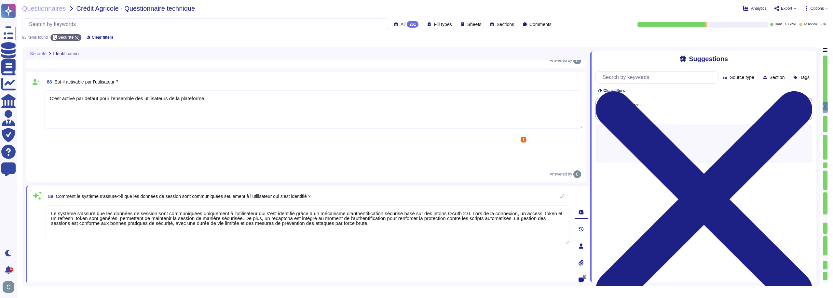
type textarea "Les fichiers de logs contiennent les éléments d'identification suivants : - Dat…"
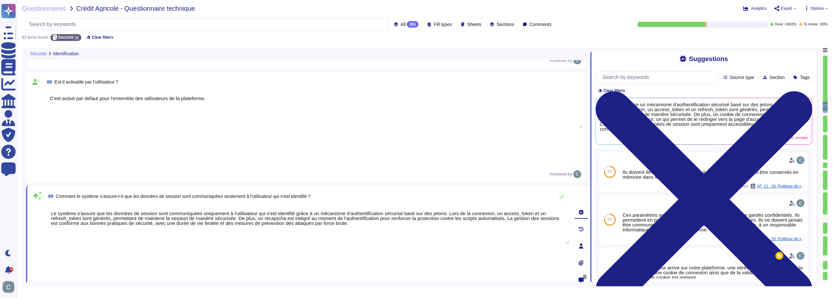
drag, startPoint x: 503, startPoint y: 123, endPoint x: 516, endPoint y: 135, distance: 17.9
click at [516, 206] on textarea "Le système s'assure que les données de session sont communiquées uniquement à l…" at bounding box center [308, 225] width 524 height 39
type textarea "Le système s'assure que les données de session sont communiquées uniquement à l…"
click at [286, 206] on div "Le système s'assure que les données de session sont communiquées uniquement à l…" at bounding box center [308, 245] width 524 height 79
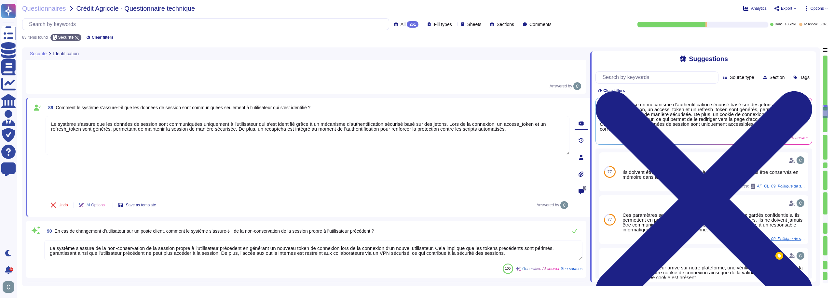
type textarea "Non, les comptes génériques sont interdits. Chaque utilisateur se voit attribue…"
drag, startPoint x: 220, startPoint y: 144, endPoint x: 592, endPoint y: 152, distance: 372.8
click at [592, 152] on div "Sécurité Identification 87 Un mécanisme de destruction de session est-il dispon…" at bounding box center [421, 166] width 798 height 239
drag, startPoint x: 497, startPoint y: 146, endPoint x: 218, endPoint y: 147, distance: 278.8
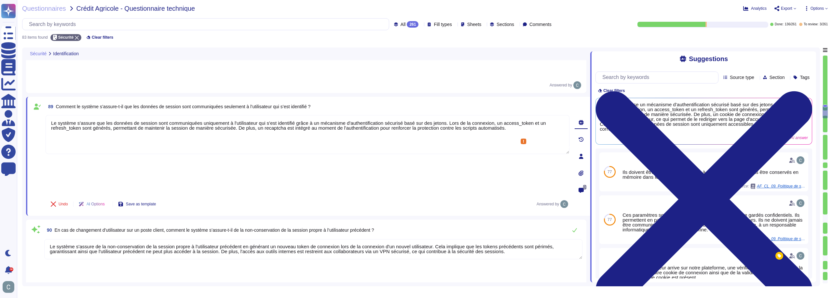
click at [218, 239] on textarea "Le système s'assure de la non-conservation de la session propre à l'utilisateur…" at bounding box center [313, 249] width 538 height 20
type textarea "Le système s'assure de la non-conservation de la session propre à l'utilisateur…"
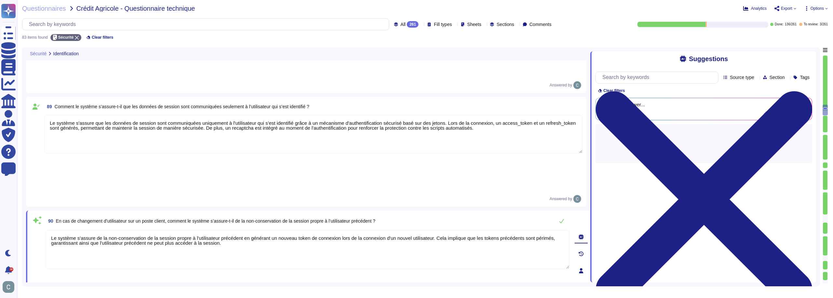
type textarea "Non, les comptes génériques sont interdits. Chaque utilisateur se voit attribue…"
click at [210, 230] on textarea "Le système s'assure de la non-conservation de la session propre à l'utilisateur…" at bounding box center [308, 249] width 524 height 39
type textarea "Le système s'assure de la non-conservation de la session propre à l'utilisateur…"
click at [225, 230] on div "Le système s'assure de la non-conservation de la session propre à l'utilisateur…" at bounding box center [308, 269] width 524 height 79
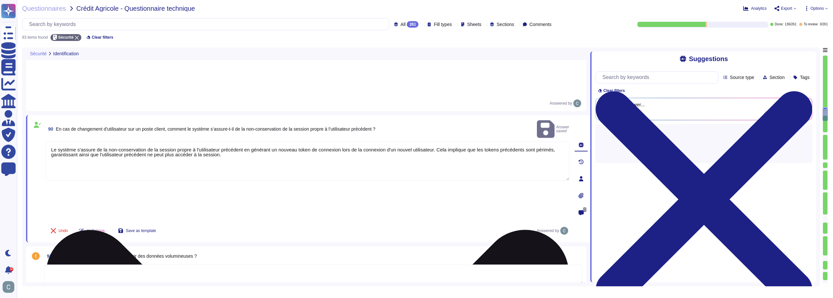
scroll to position [1307, 0]
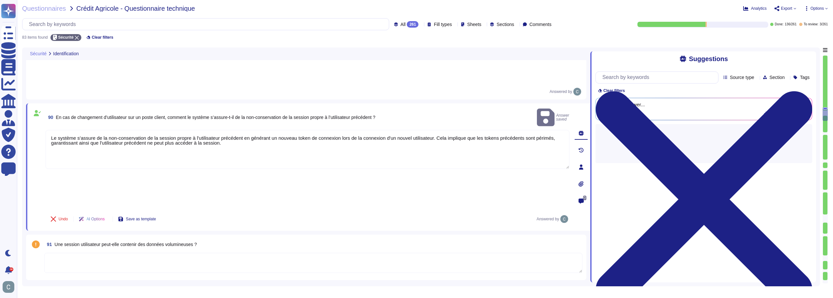
type textarea "L'ipsumdolorsita con adipisc elitseddoeiu temp IncidiDuntu lab etdol ma aliquae…"
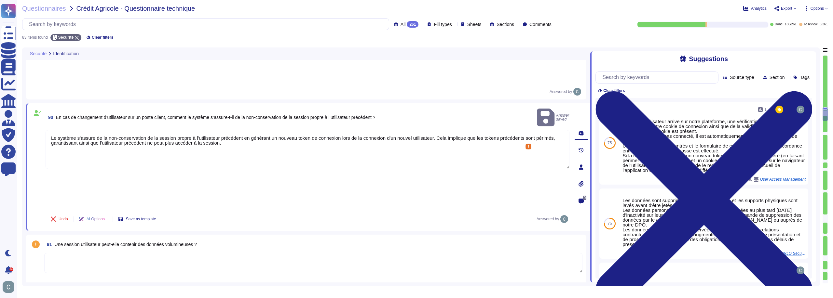
click at [203, 253] on textarea at bounding box center [313, 263] width 538 height 20
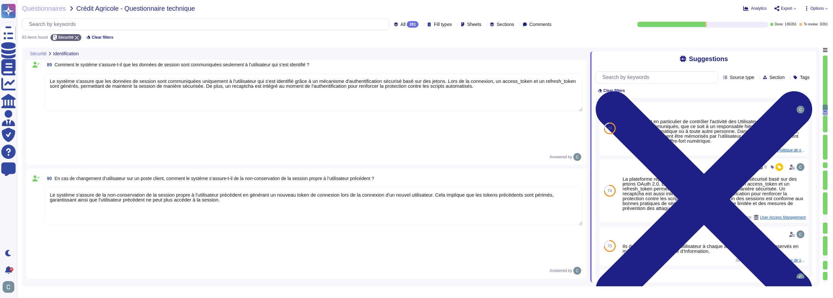
type textarea "Oui, un mécanisme de destruction de session est disponible. Les sessions active…"
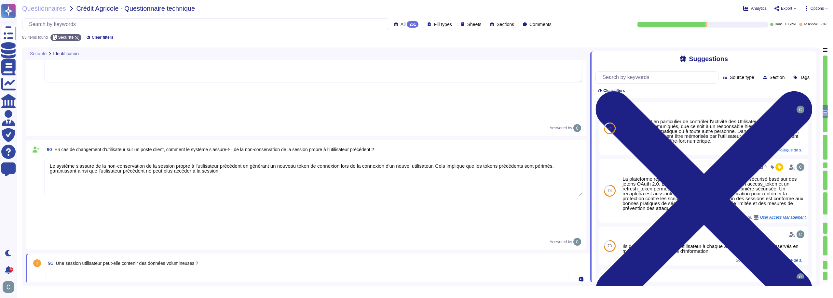
type textarea "Non, les comptes génériques sont interdits. Chaque utilisateur se voit attribue…"
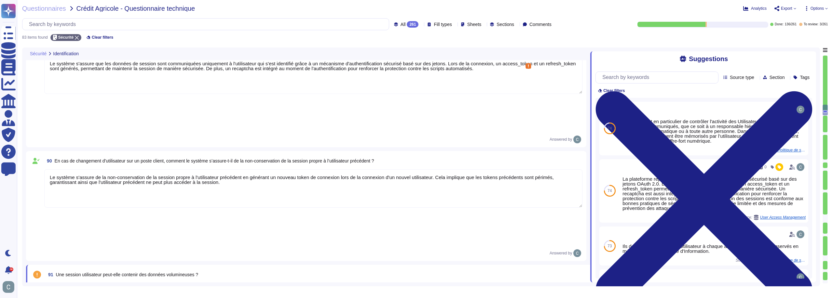
scroll to position [1256, 0]
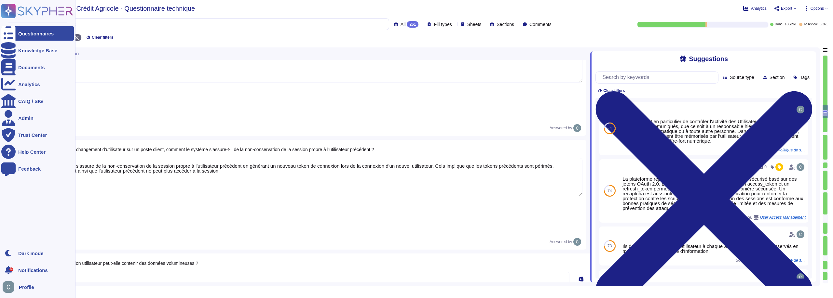
click at [35, 285] on div "Profile" at bounding box center [37, 287] width 73 height 14
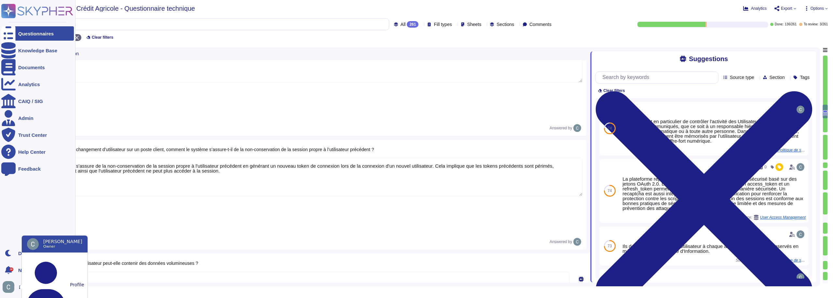
drag, startPoint x: 47, startPoint y: 262, endPoint x: 7, endPoint y: 196, distance: 77.0
click at [7, 196] on ul "Questionnaires Knowledge Base Documents Analytics CAIQ / SIG Admin Trust Center…" at bounding box center [37, 134] width 73 height 216
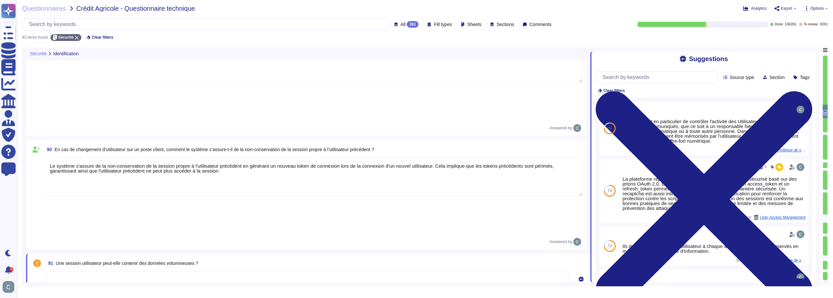
click at [149, 272] on textarea at bounding box center [308, 291] width 524 height 39
click at [191, 272] on textarea at bounding box center [308, 291] width 524 height 39
click at [94, 272] on textarea at bounding box center [308, 291] width 524 height 39
type textarea "Oui mais dans la limite de ce que l'application permet"
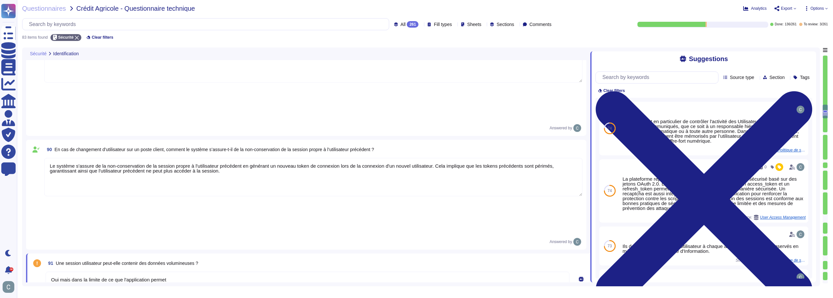
click at [131, 261] on span "Une session utilisateur peut-elle contenir des données volumineuses ?" at bounding box center [127, 263] width 142 height 5
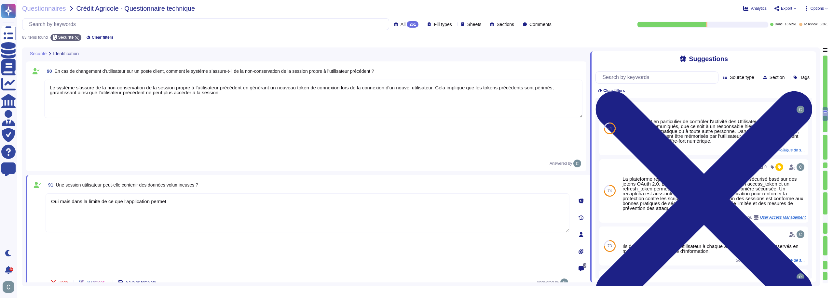
scroll to position [1353, 0]
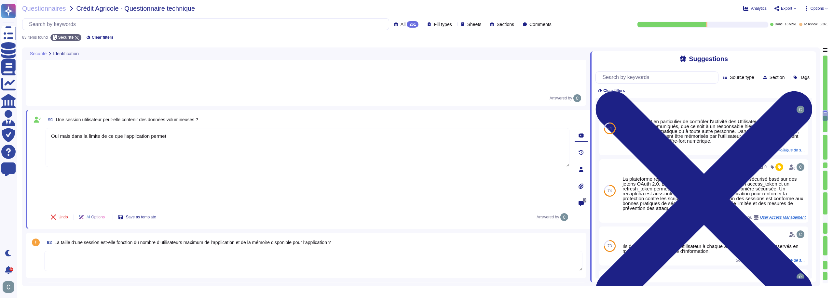
type textarea "L'ipsumdolorsita con adipisc elitseddoeiu temp IncidiDuntu lab etdol ma aliquae…"
click at [143, 251] on textarea at bounding box center [313, 261] width 538 height 20
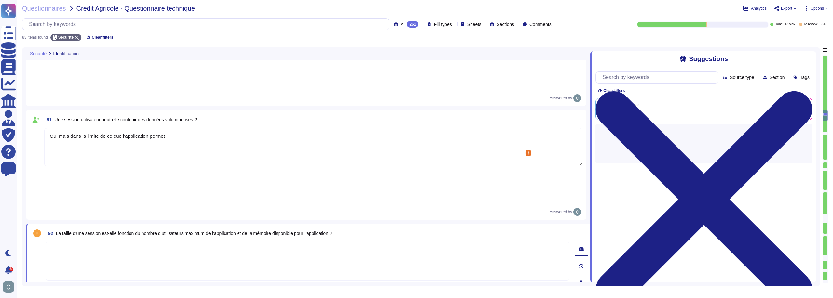
type textarea "L'ipsumdolorsita con adipisc elitseddoeiu temp IncidiDuntu lab etdol ma aliquae…"
type textarea "Non"
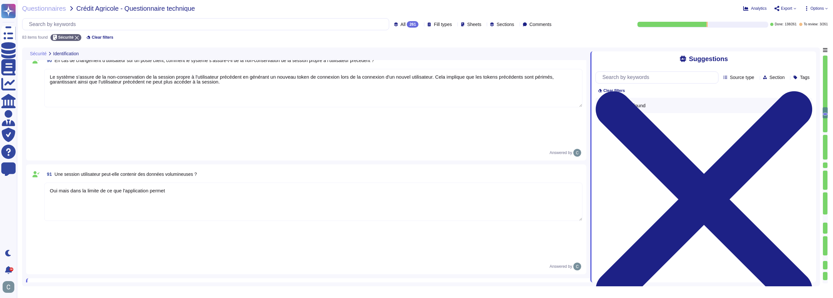
scroll to position [1270, 0]
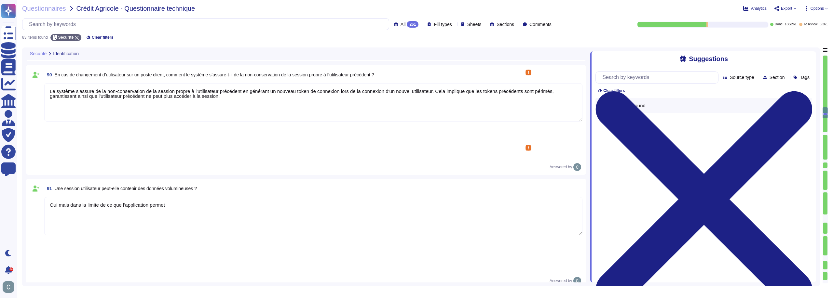
type textarea "C'est activé par defaut pour l'ensemble des utilisateurs de la plateforme."
drag, startPoint x: 184, startPoint y: 130, endPoint x: 20, endPoint y: 133, distance: 164.3
click at [20, 133] on div "Questionnaires Crédit Agricole - Questionnaire technique Analytics Export Optio…" at bounding box center [425, 149] width 816 height 298
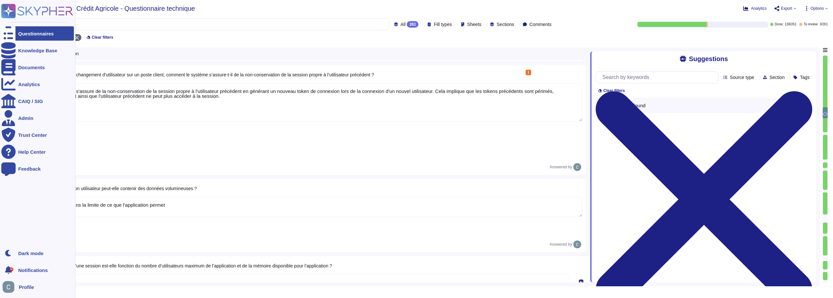
drag, startPoint x: 166, startPoint y: 128, endPoint x: 0, endPoint y: 130, distance: 165.6
click at [0, 130] on div "Questionnaires Knowledge Base Documents Analytics CAIQ / SIG Admin Trust Center…" at bounding box center [416, 149] width 833 height 298
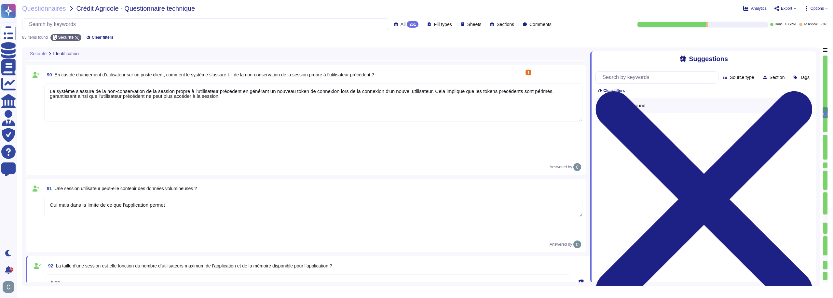
click at [147, 197] on textarea "Oui mais dans la limite de ce que l'application permet" at bounding box center [313, 207] width 538 height 20
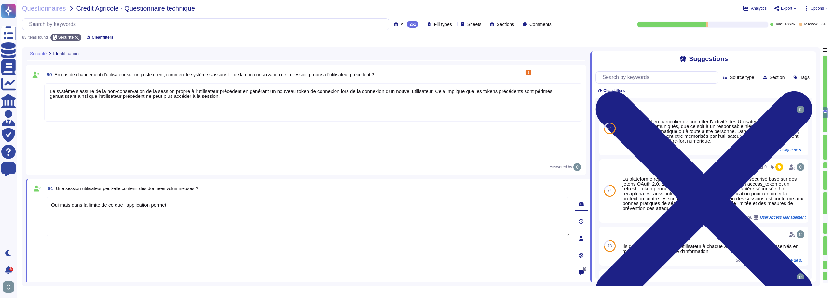
click at [147, 197] on textarea "Oui mais dans la limite de ce que l'application permetl" at bounding box center [308, 216] width 524 height 39
type textarea "d"
click at [112, 197] on textarea "Il n'y a pas de notion de volumetrie" at bounding box center [308, 216] width 524 height 39
click at [120, 197] on textarea "Il n'y a pas de notion de volumetrie" at bounding box center [308, 216] width 524 height 39
type textarea "Il n'y a pas de notion de volumétrie"
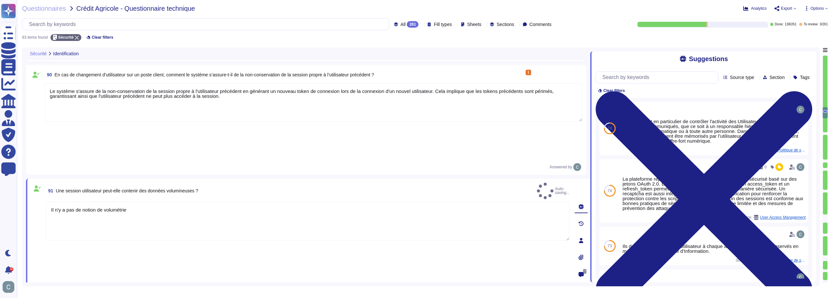
click at [175, 202] on div "Il n'y a pas de notion de volumétrie" at bounding box center [308, 241] width 524 height 79
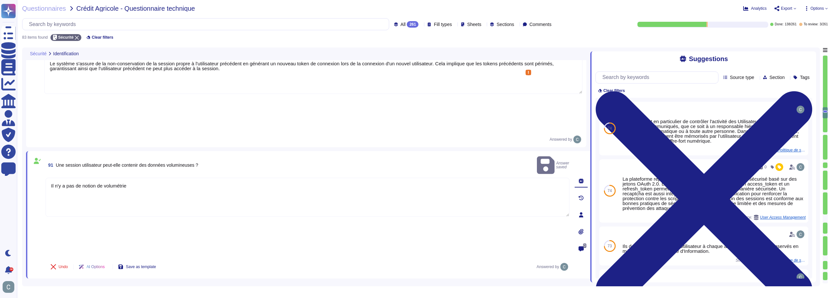
scroll to position [1368, 0]
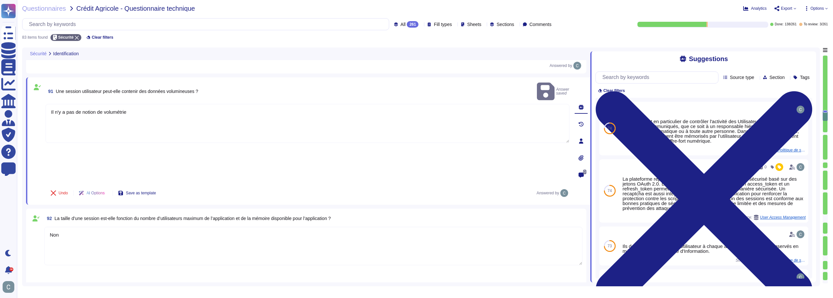
type textarea "L'ipsumdolorsita con adipisc elitseddoeiu temp IncidiDuntu lab etdol ma aliquae…"
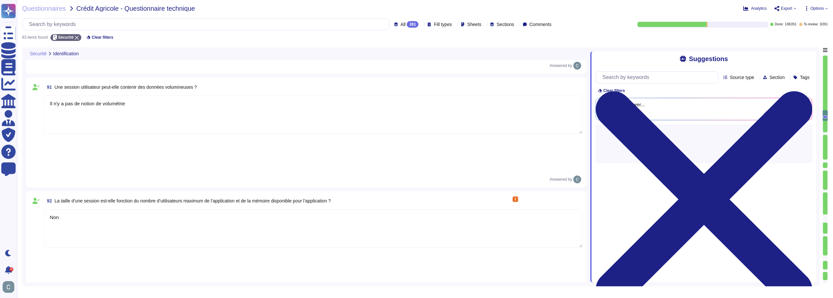
type textarea "L'ipsumdolorsita con adipisc elitseddoeiu temp IncidiDuntu lab etdol ma aliquae…"
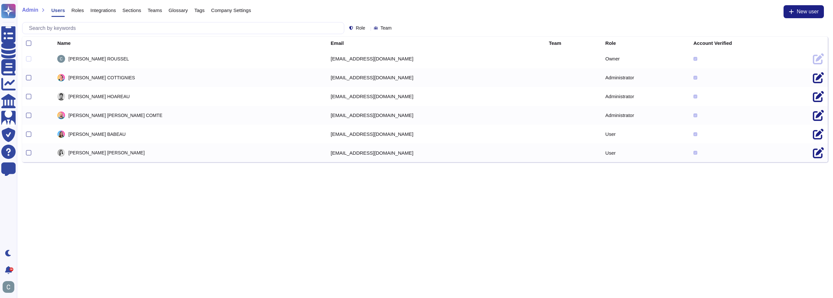
click at [244, 10] on span "Company Settings" at bounding box center [231, 10] width 40 height 5
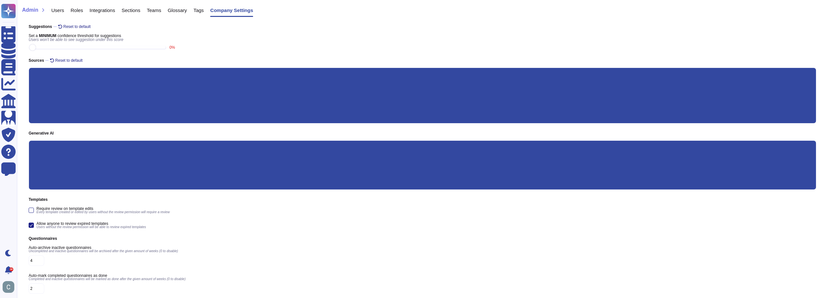
scroll to position [65, 0]
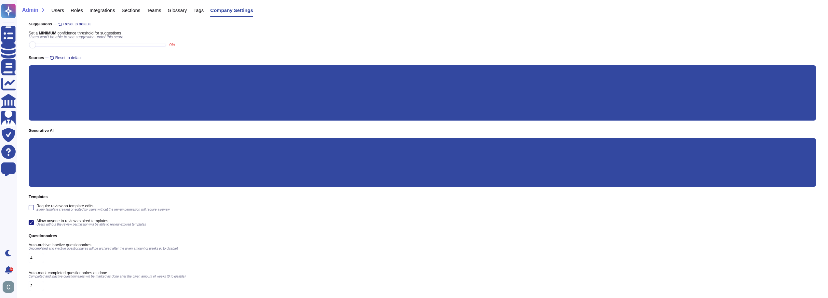
click at [25, 187] on div "Automation Reset to default Set a DEFAULT confidence threshold for Skypher Bot …" at bounding box center [422, 138] width 811 height 356
click at [0, 0] on input "Custom prompt" at bounding box center [0, 0] width 0 height 0
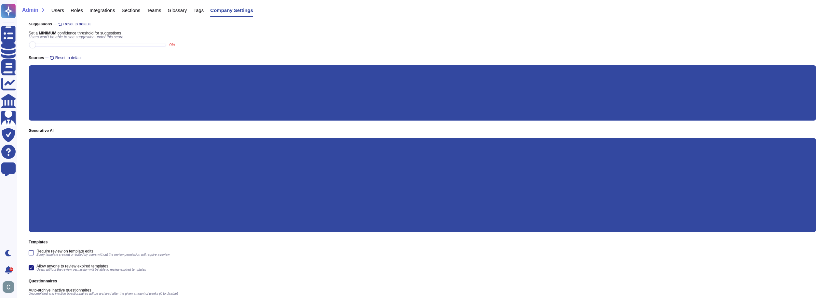
click at [0, 0] on input "Custom prompt" at bounding box center [0, 0] width 0 height 0
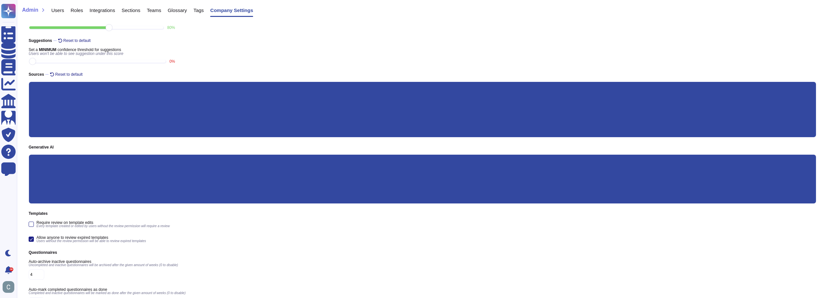
scroll to position [33, 0]
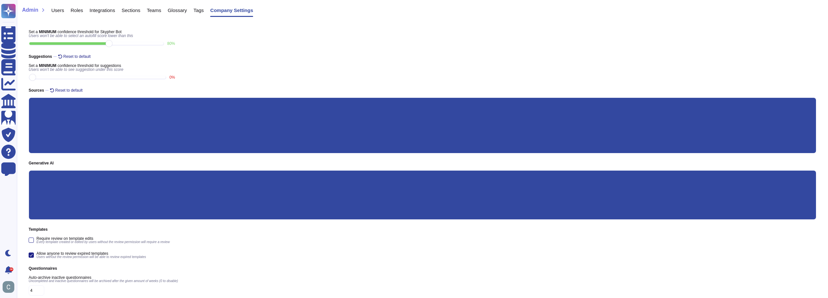
click at [91, 78] on input "90 %" at bounding box center [97, 77] width 136 height 3
drag, startPoint x: 82, startPoint y: 77, endPoint x: 134, endPoint y: 78, distance: 52.0
click at [134, 78] on input "90 %" at bounding box center [96, 77] width 134 height 3
type input "80"
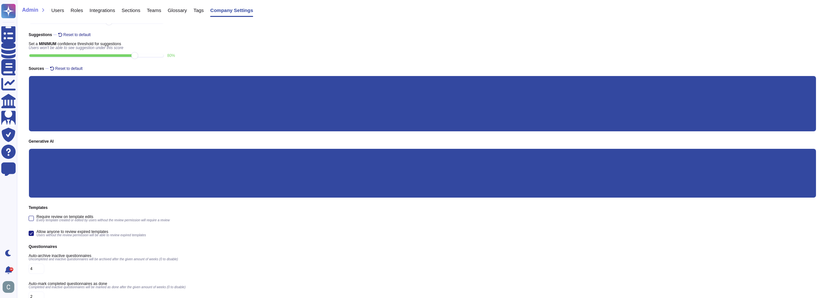
scroll to position [65, 0]
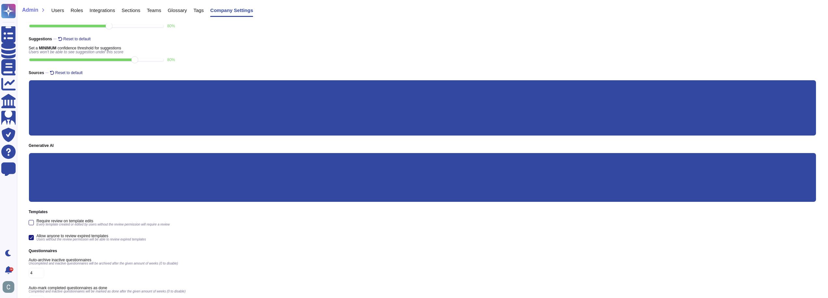
scroll to position [88, 0]
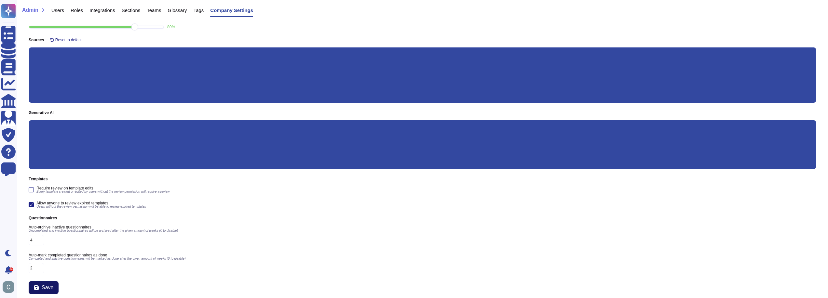
click at [48, 286] on span "Save" at bounding box center [48, 287] width 12 height 5
